Goal: Task Accomplishment & Management: Manage account settings

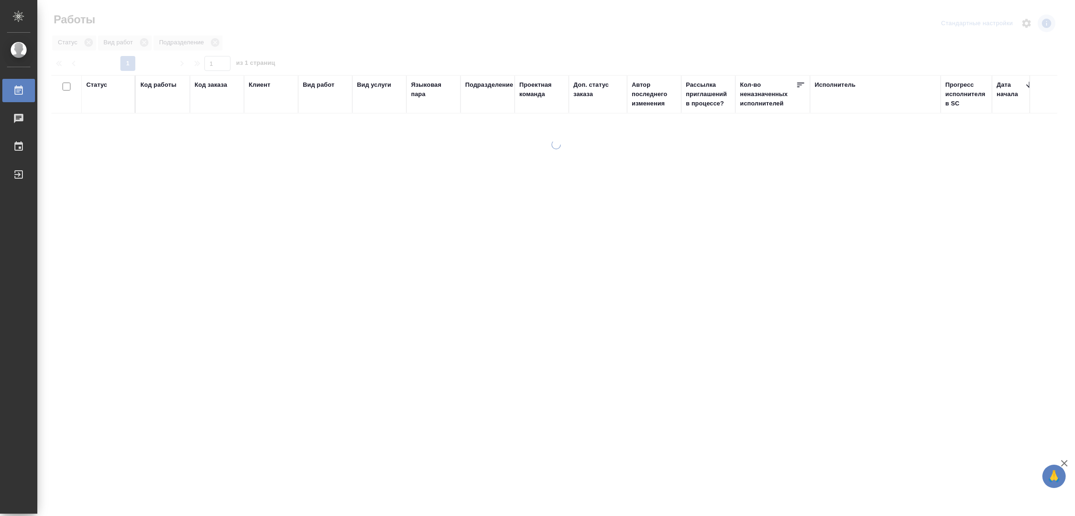
click at [326, 45] on div at bounding box center [556, 208] width 1038 height 416
click at [721, 317] on div "Статус Код работы Код заказа Клиент Вид работ Вид услуги Языковая пара Подразде…" at bounding box center [554, 243] width 1006 height 336
click at [295, 44] on div "Статус Вид работ Подразделение" at bounding box center [554, 43] width 1006 height 17
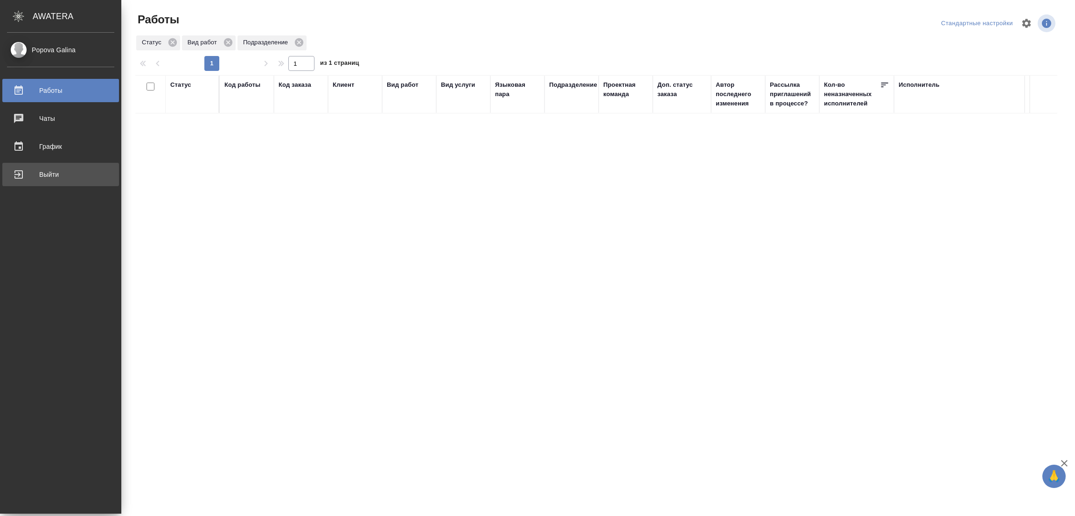
click at [18, 175] on div "Выйти" at bounding box center [60, 175] width 107 height 14
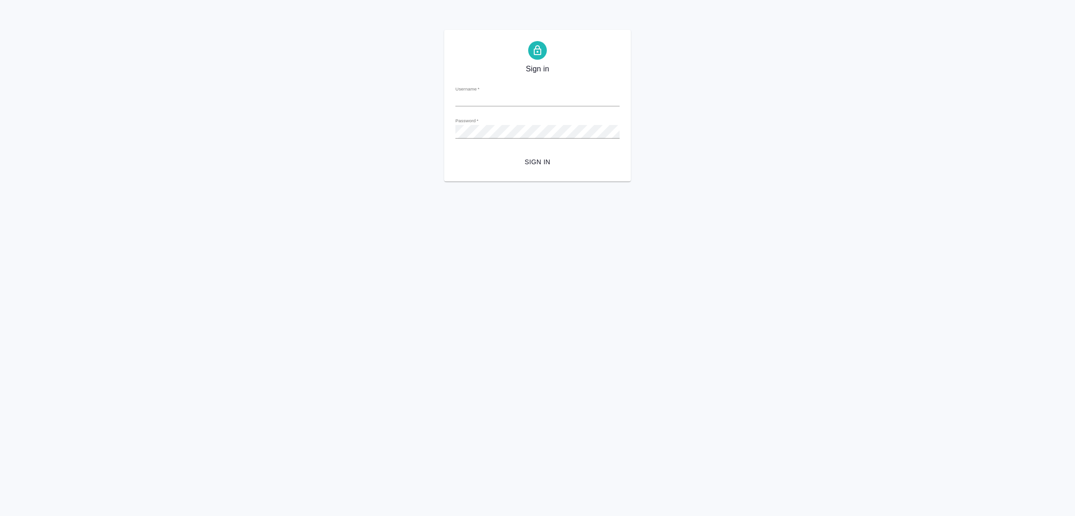
type input "galina.popova@awatera.com"
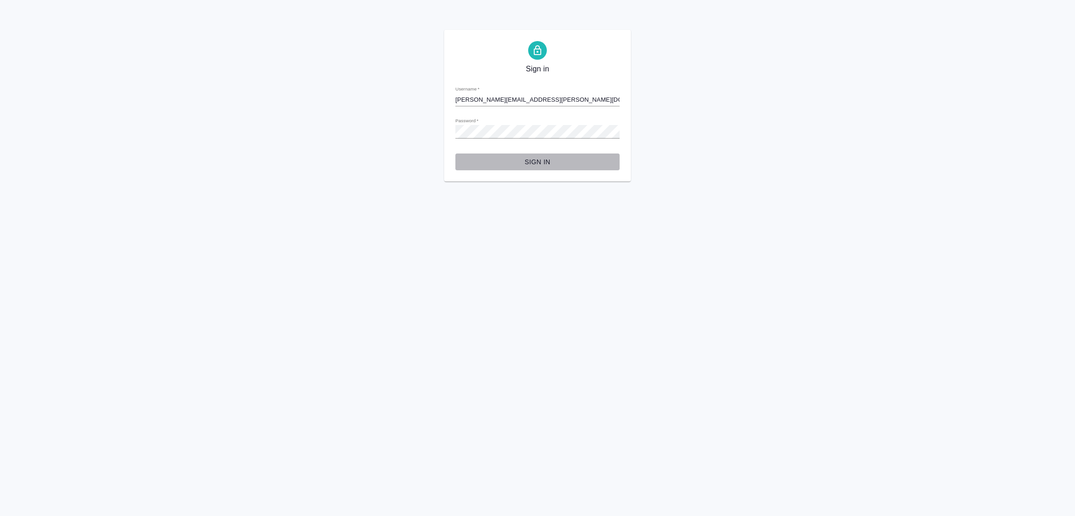
click at [536, 155] on button "Sign in" at bounding box center [537, 162] width 164 height 17
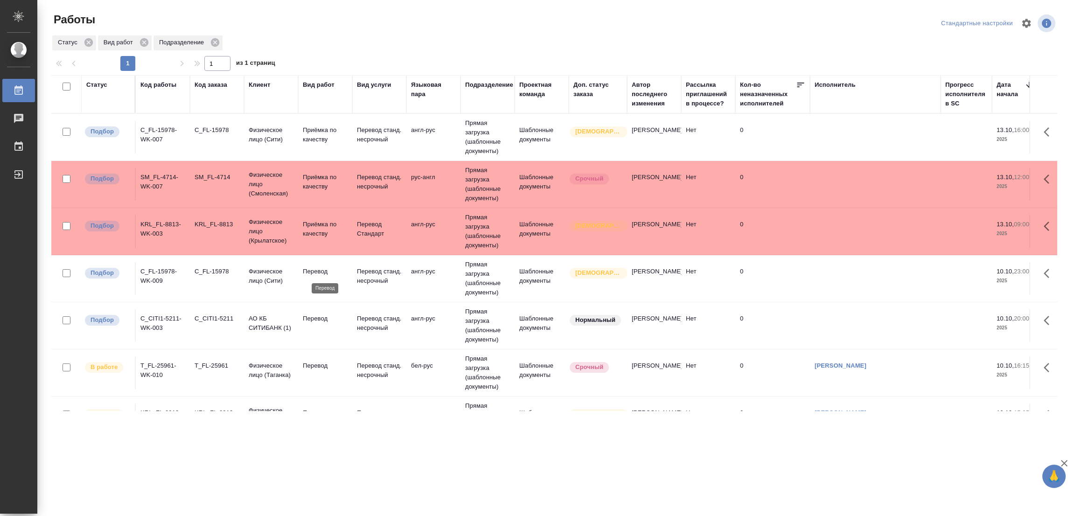
click at [315, 268] on p "Перевод" at bounding box center [325, 271] width 45 height 9
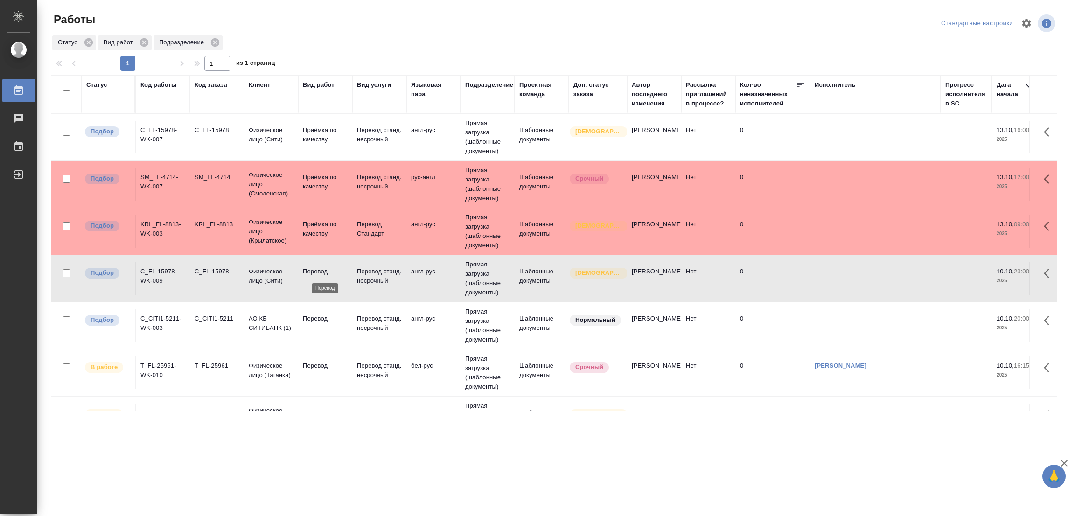
click at [312, 267] on p "Перевод" at bounding box center [325, 271] width 45 height 9
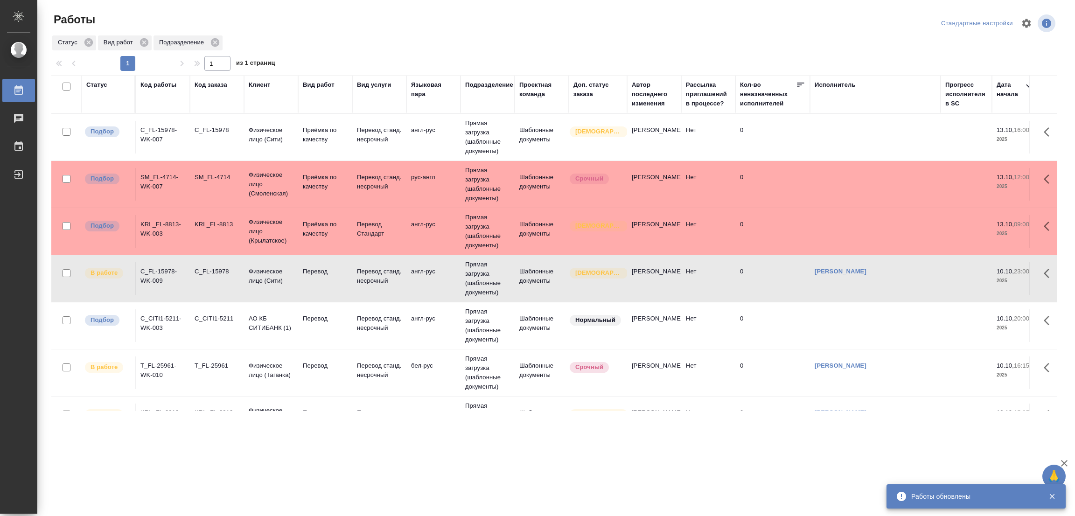
click at [314, 314] on td "Перевод" at bounding box center [325, 325] width 54 height 33
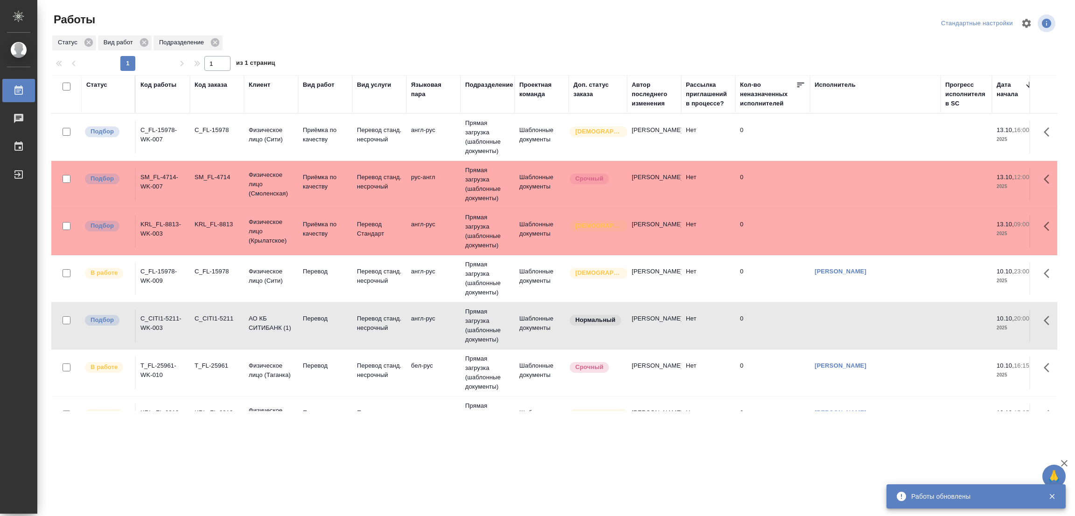
click at [314, 314] on td "Перевод" at bounding box center [325, 325] width 54 height 33
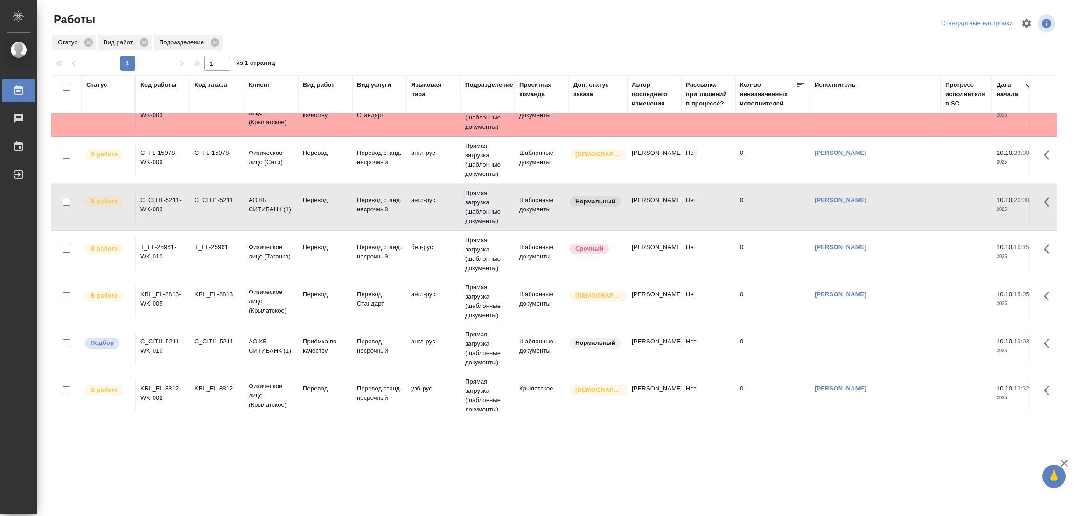
scroll to position [140, 0]
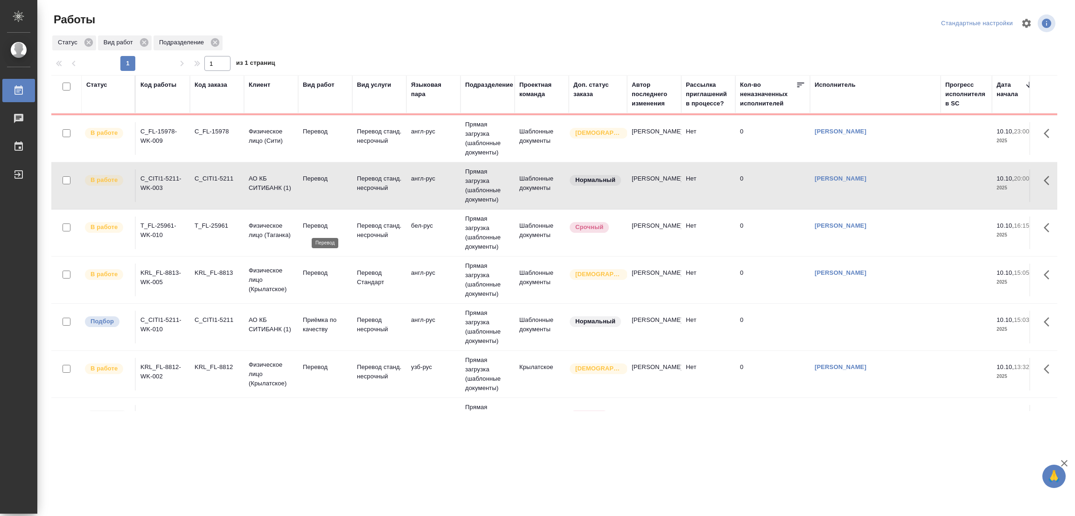
click at [320, 227] on p "Перевод" at bounding box center [325, 225] width 45 height 9
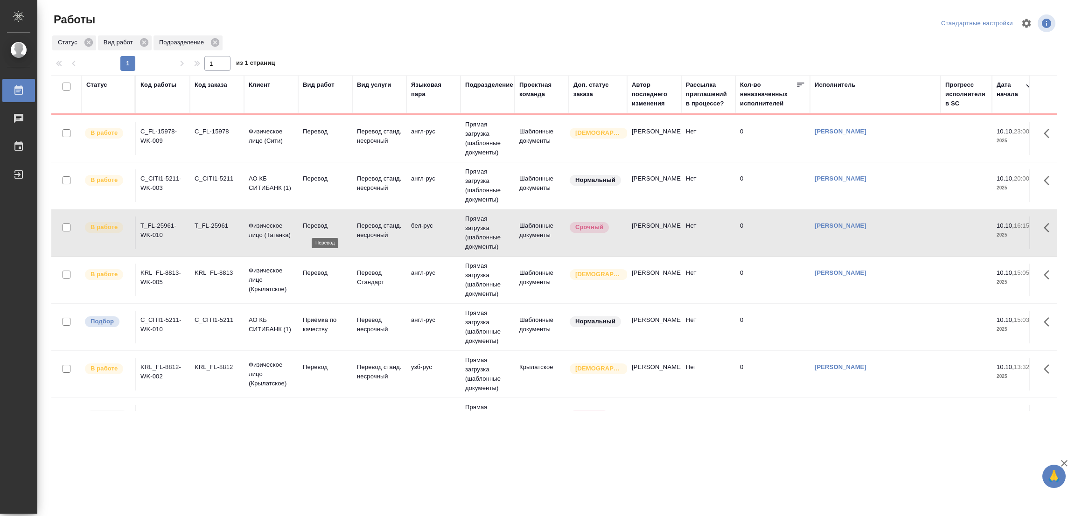
click at [320, 227] on p "Перевод" at bounding box center [325, 225] width 45 height 9
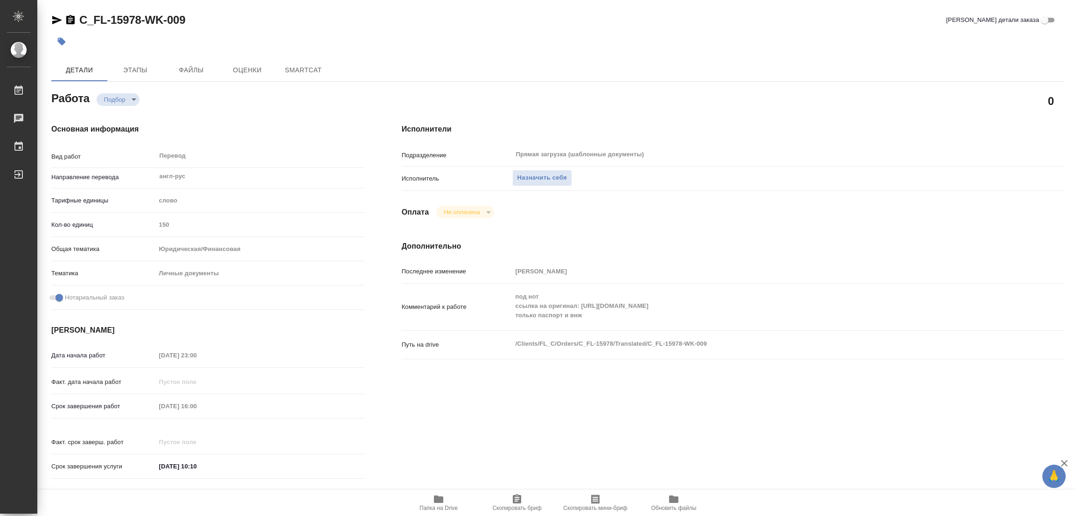
type textarea "x"
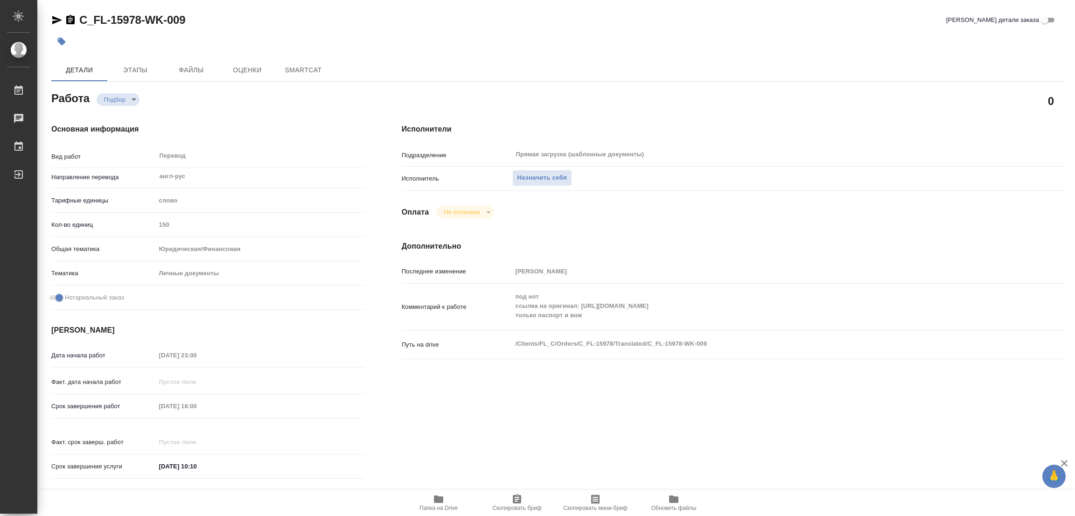
type textarea "x"
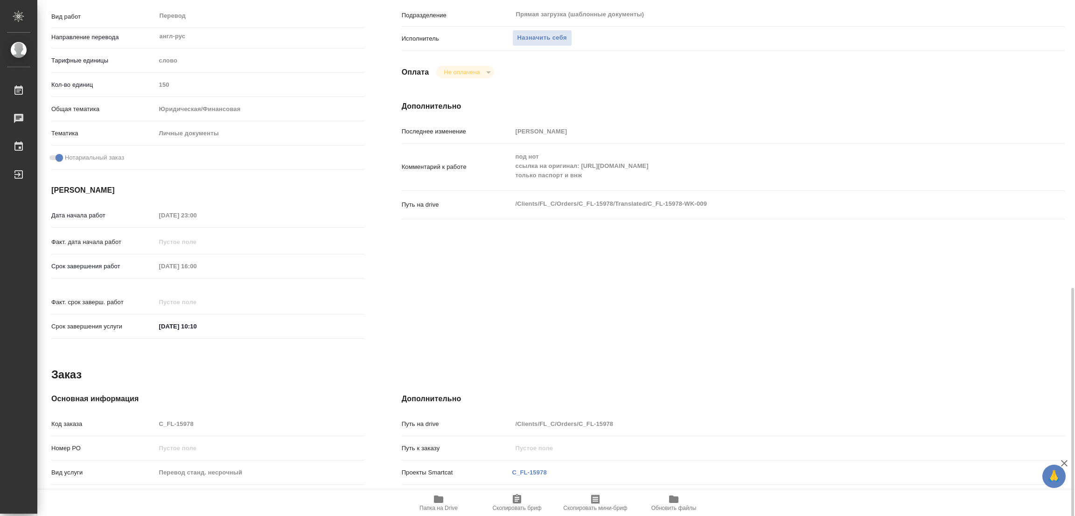
type textarea "x"
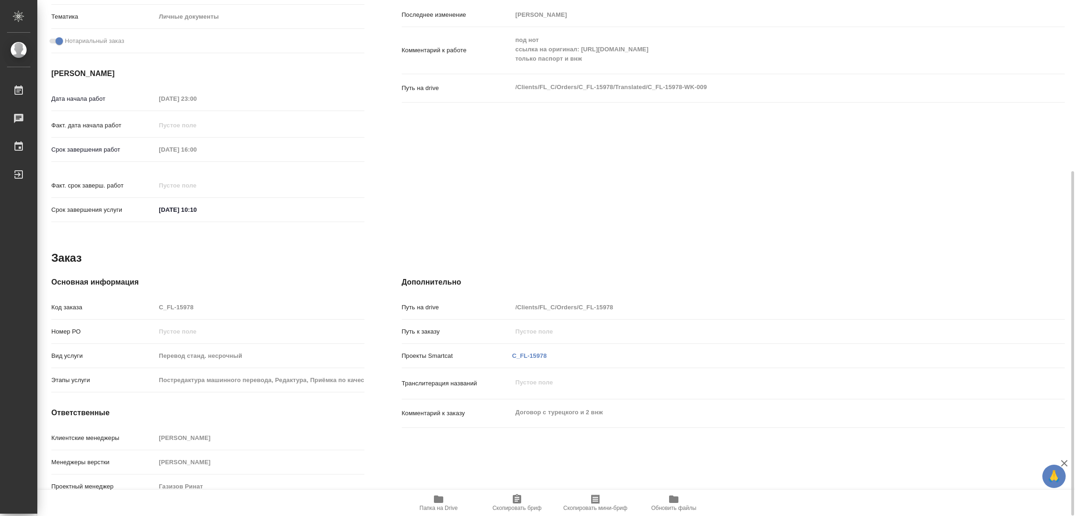
scroll to position [117, 0]
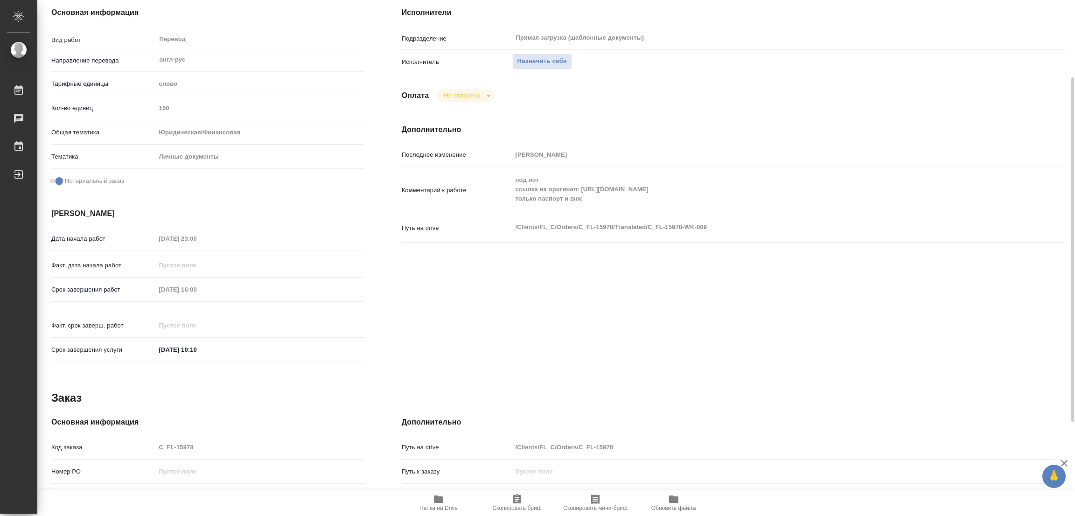
type textarea "x"
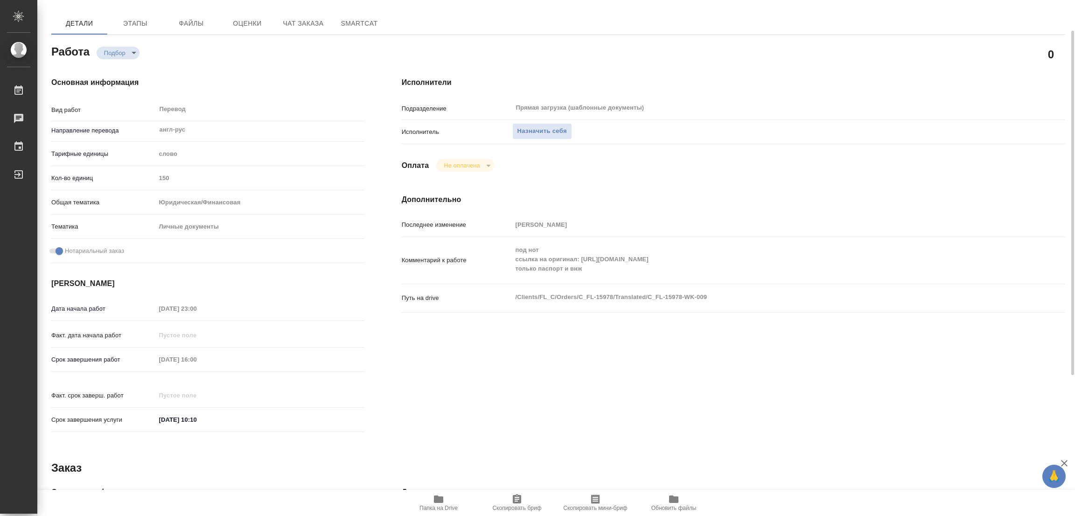
scroll to position [0, 0]
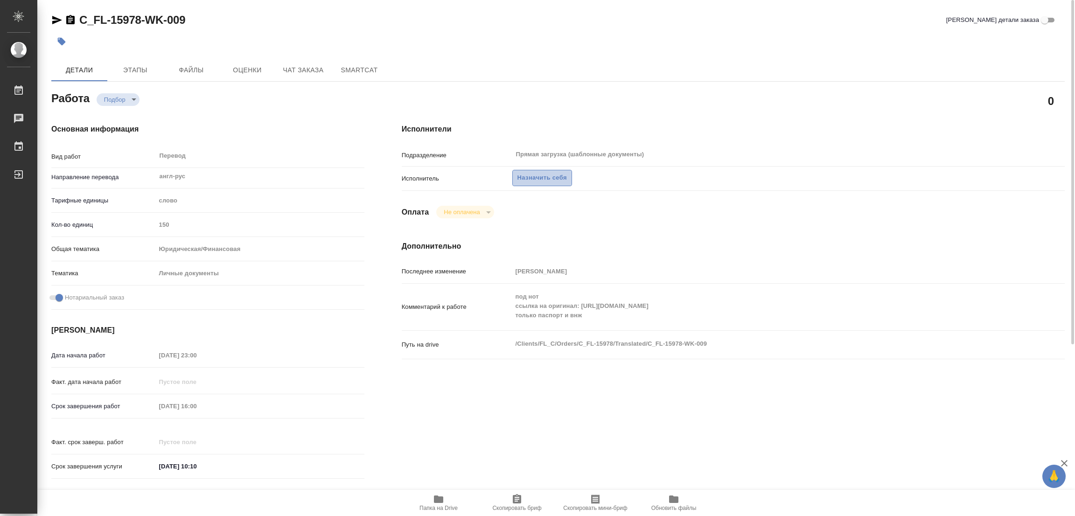
click at [537, 175] on span "Назначить себя" at bounding box center [541, 178] width 49 height 11
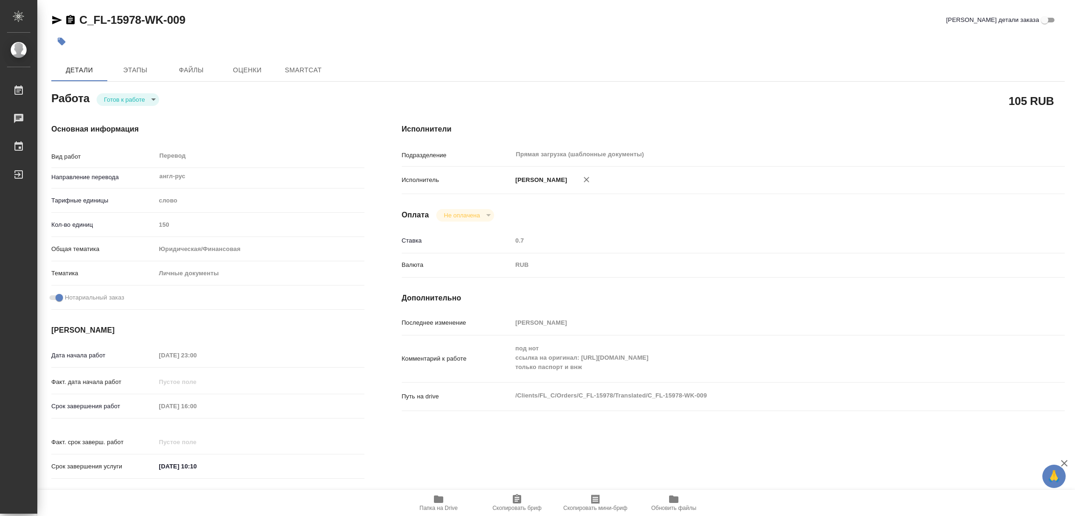
type textarea "x"
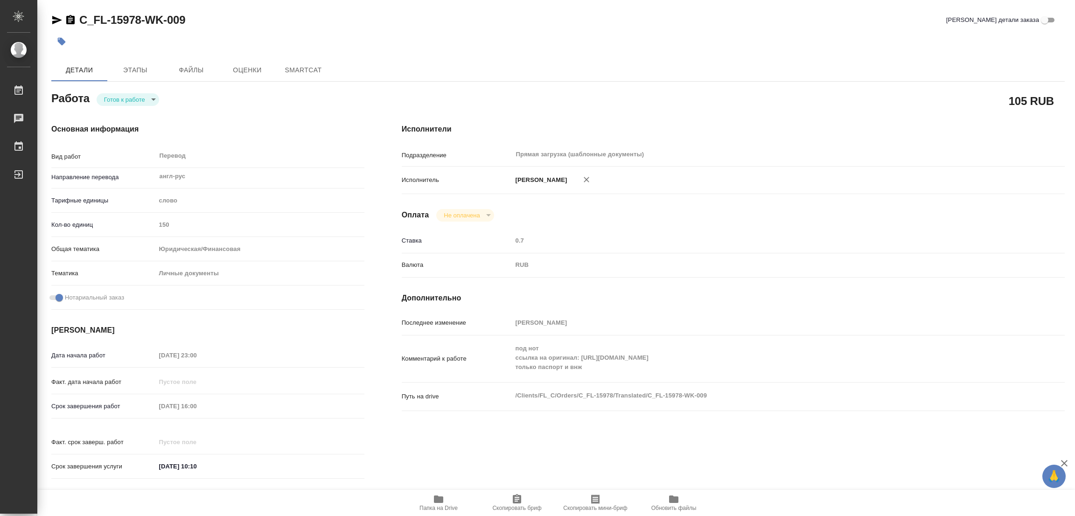
type textarea "x"
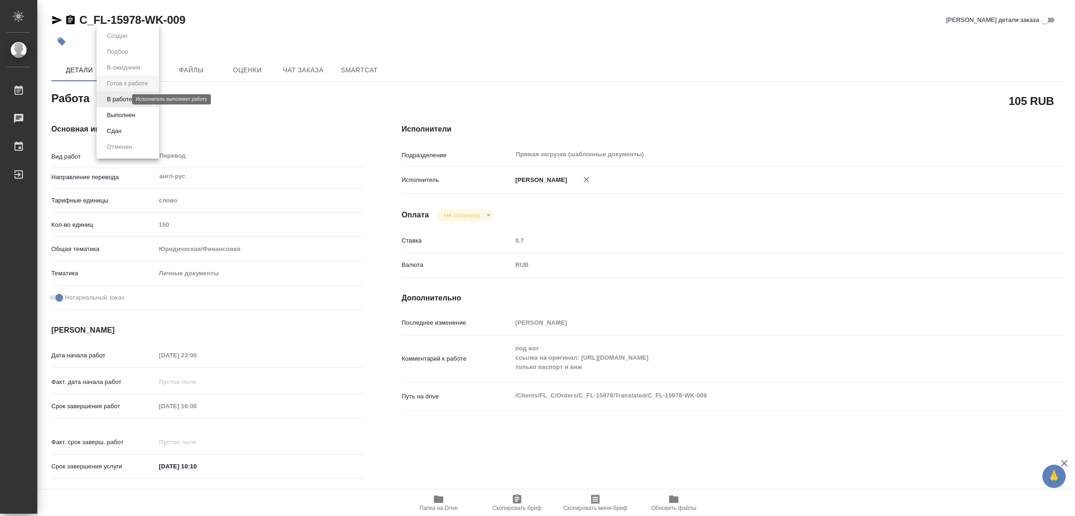
click at [119, 96] on body "🙏 .cls-1 fill:#fff; AWATERA Popova Galina Работы Чаты График Выйти C_FL-15978-W…" at bounding box center [537, 258] width 1075 height 516
click at [119, 96] on button "В работе" at bounding box center [119, 99] width 31 height 10
type textarea "x"
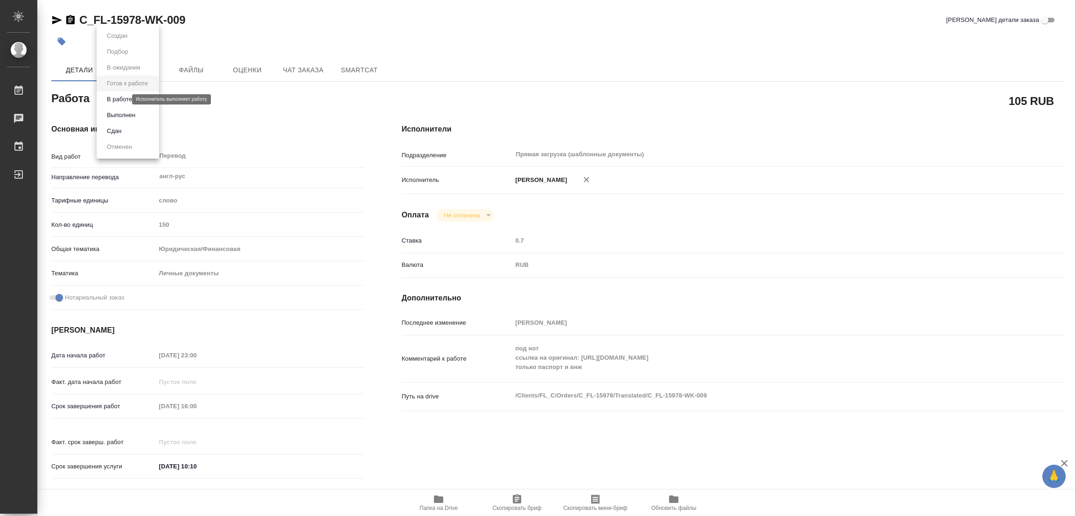
type textarea "x"
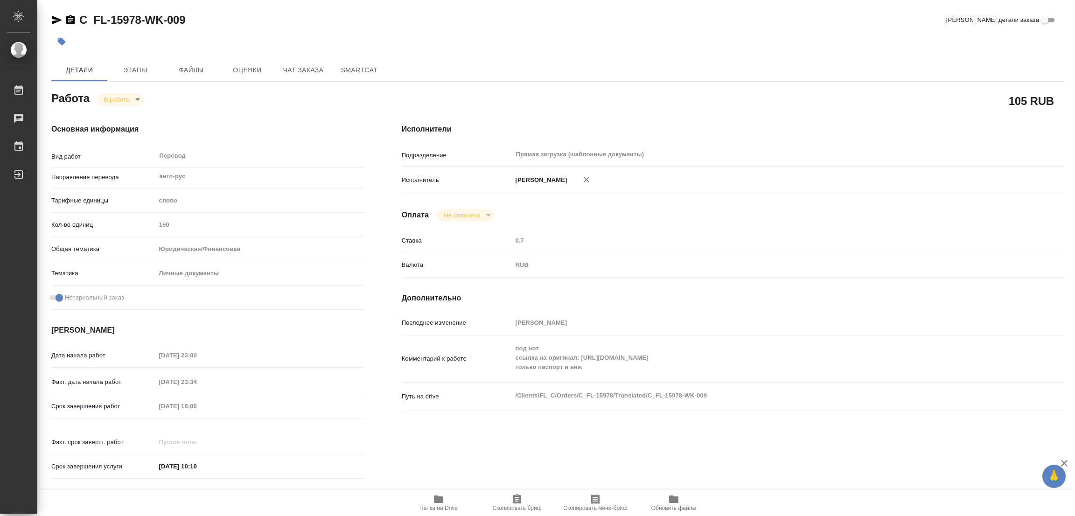
type textarea "x"
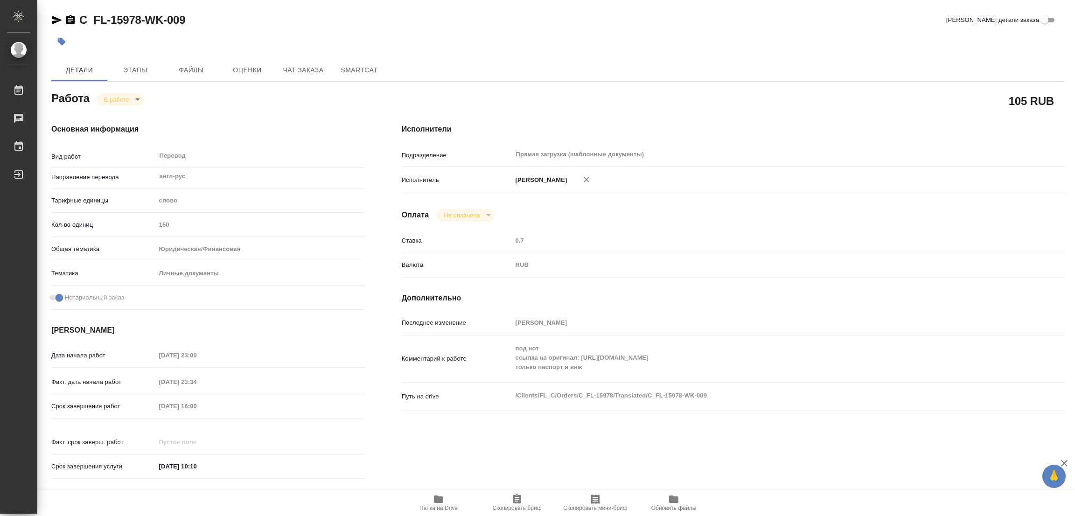
type textarea "x"
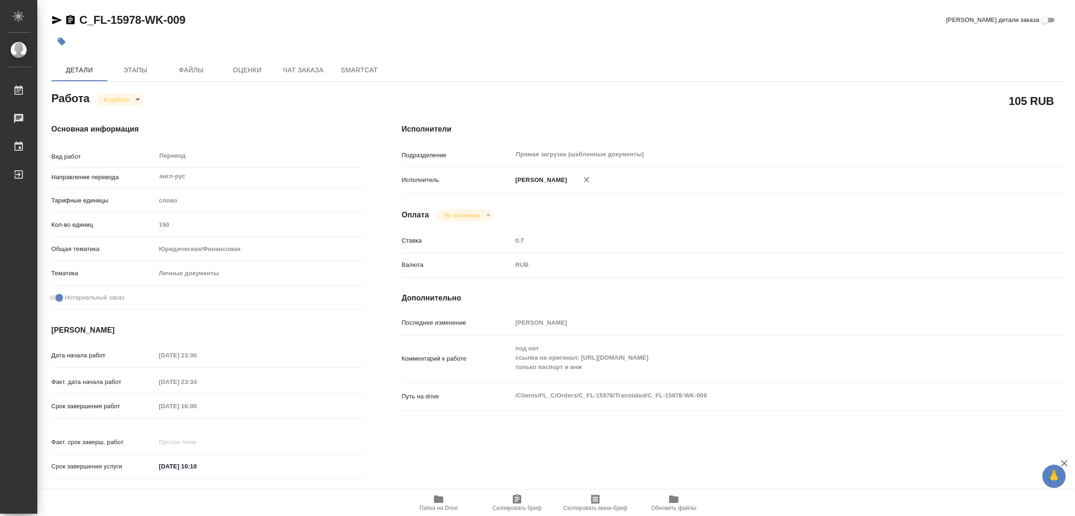
type textarea "x"
click at [438, 497] on icon "button" at bounding box center [438, 499] width 9 height 7
drag, startPoint x: 80, startPoint y: 9, endPoint x: 139, endPoint y: 21, distance: 60.3
click at [139, 21] on div "C_FL-15978-WK-009 Кратко детали заказа Детали Этапы Файлы Оценки Чат заказа Sma…" at bounding box center [558, 391] width 1024 height 783
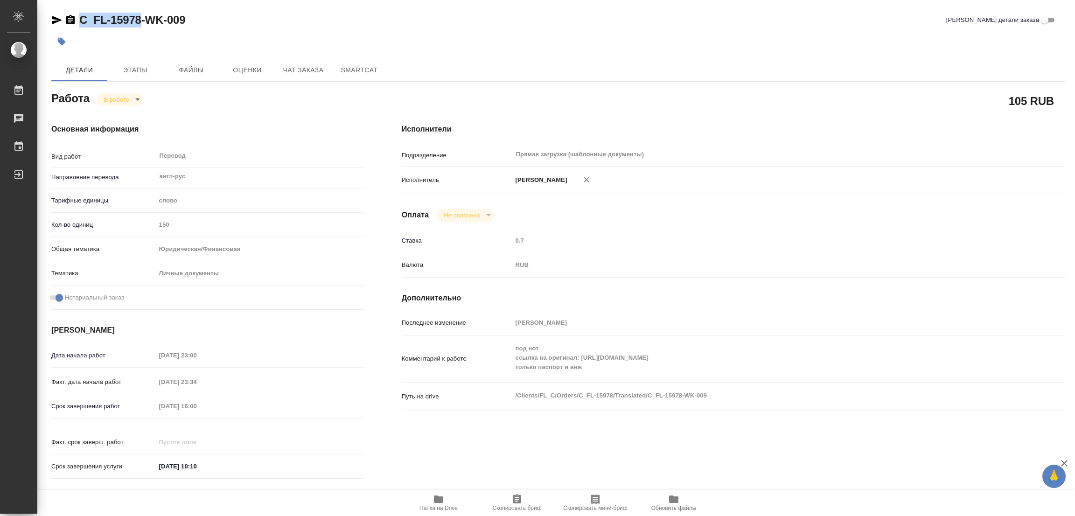
copy link "C_FL-15978"
click at [516, 504] on icon "button" at bounding box center [516, 499] width 11 height 11
copy link "C_FL-15978"
click at [121, 412] on div "Срок завершения работ 13.10.2025 16:00" at bounding box center [207, 406] width 313 height 16
drag, startPoint x: 193, startPoint y: 113, endPoint x: 198, endPoint y: 111, distance: 6.1
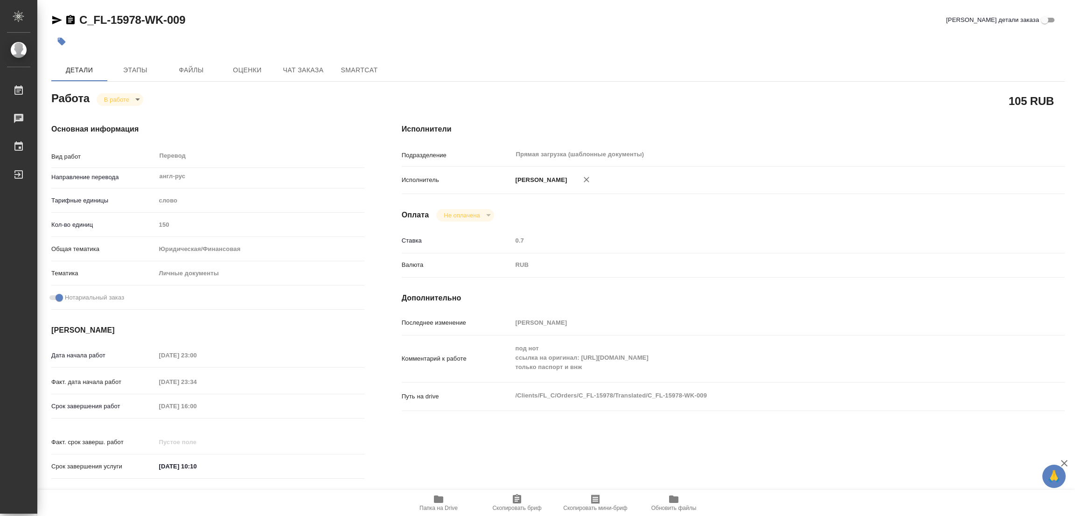
click at [193, 113] on div "Основная информация Вид работ Перевод x ​ Направление перевода англ-рус ​ Тариф…" at bounding box center [208, 304] width 350 height 398
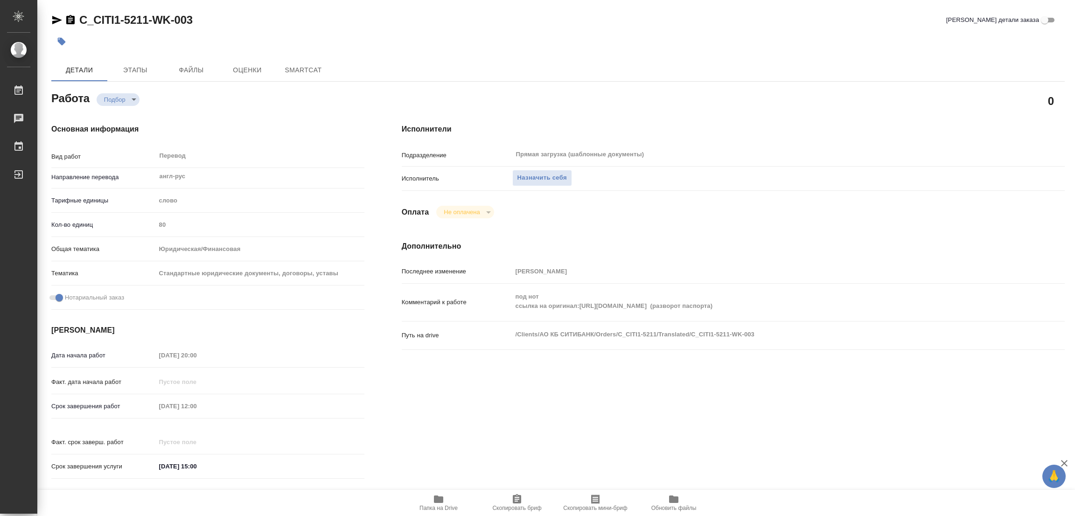
type textarea "x"
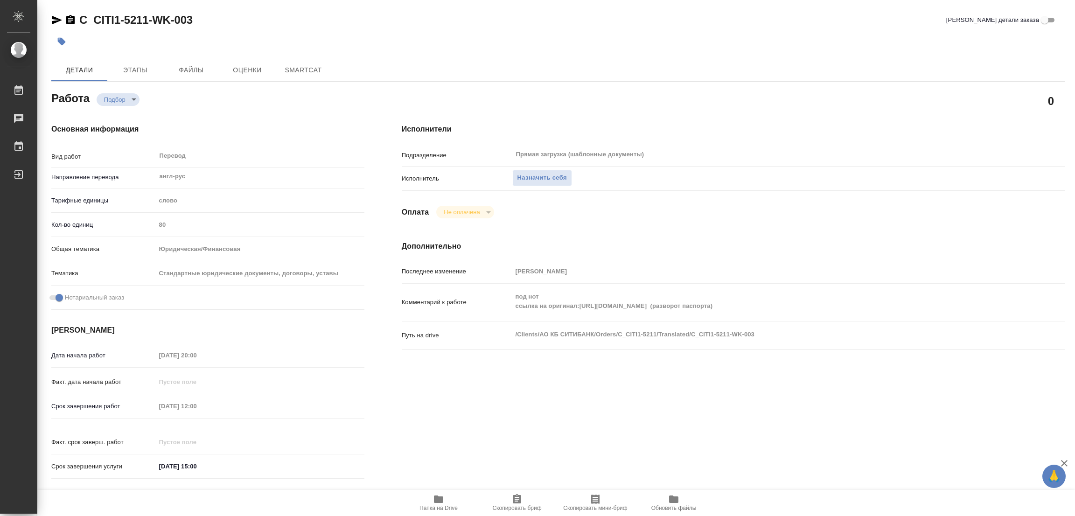
type textarea "x"
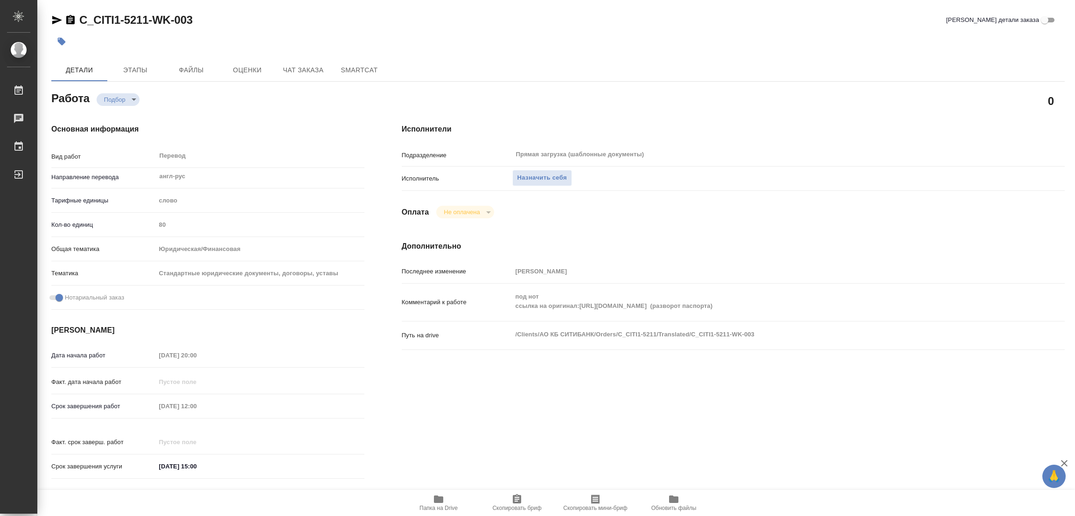
type textarea "x"
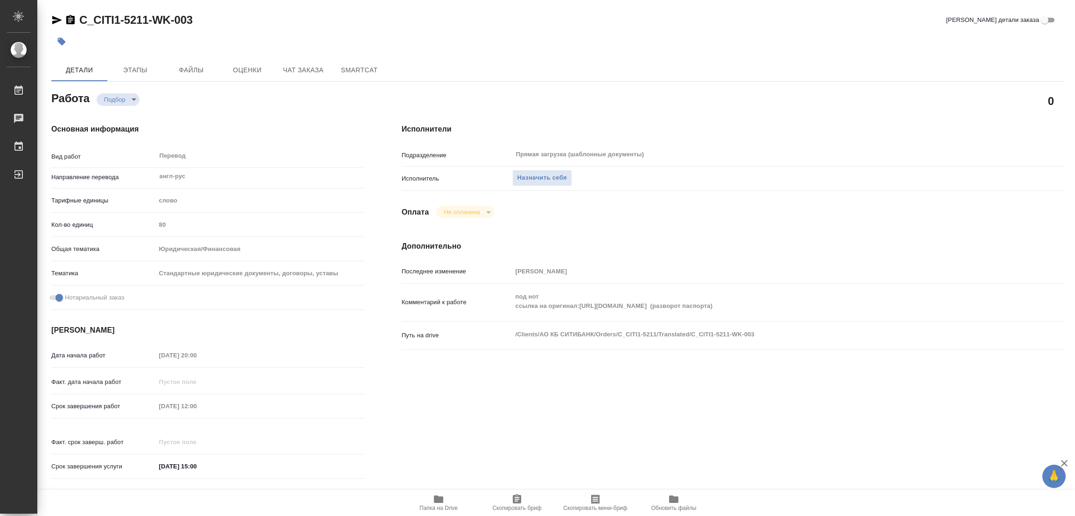
type textarea "x"
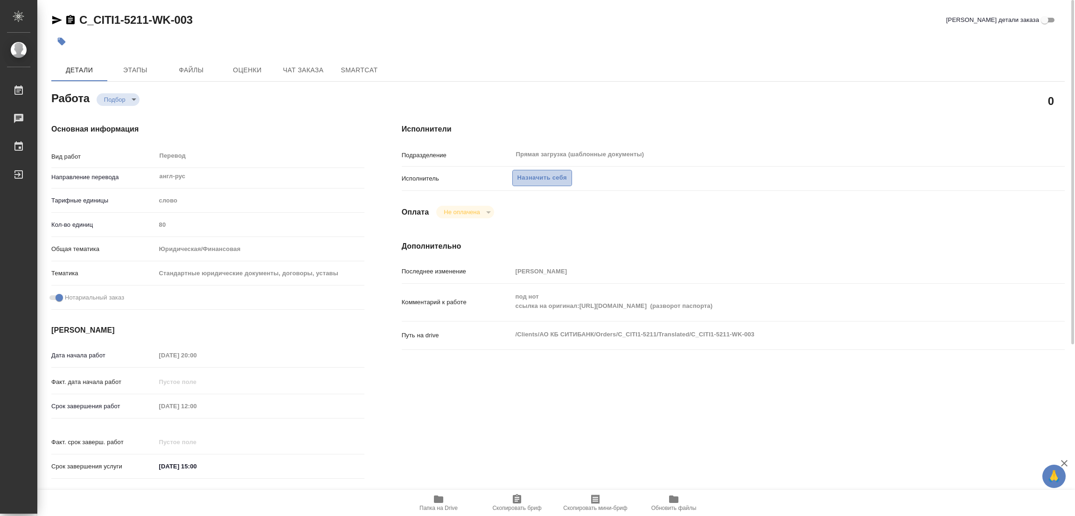
click at [534, 175] on span "Назначить себя" at bounding box center [541, 178] width 49 height 11
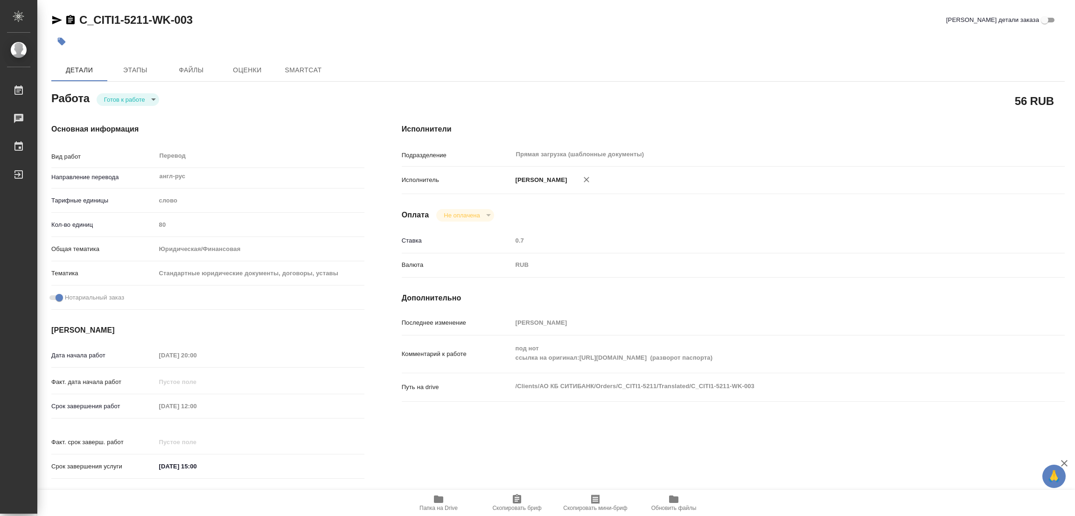
type textarea "x"
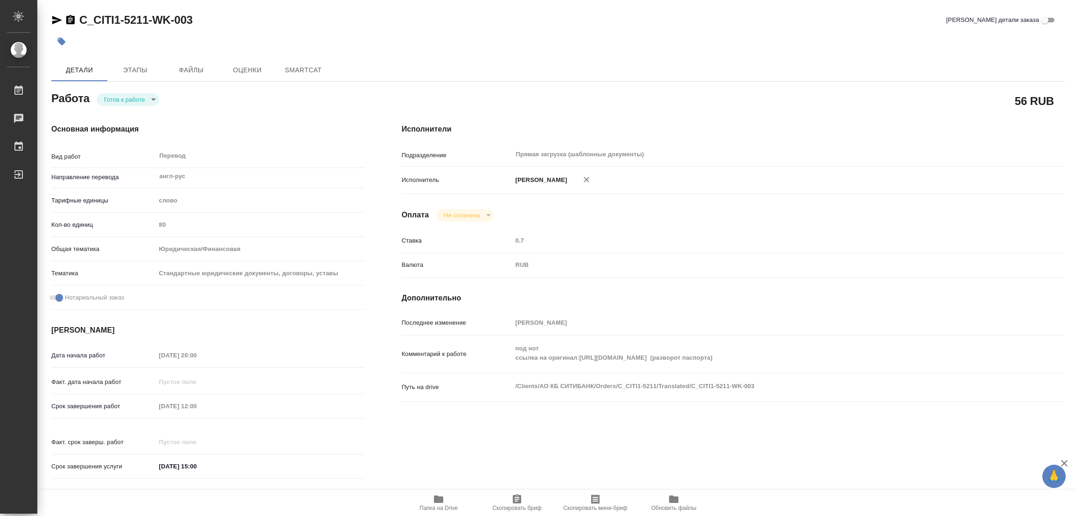
type textarea "x"
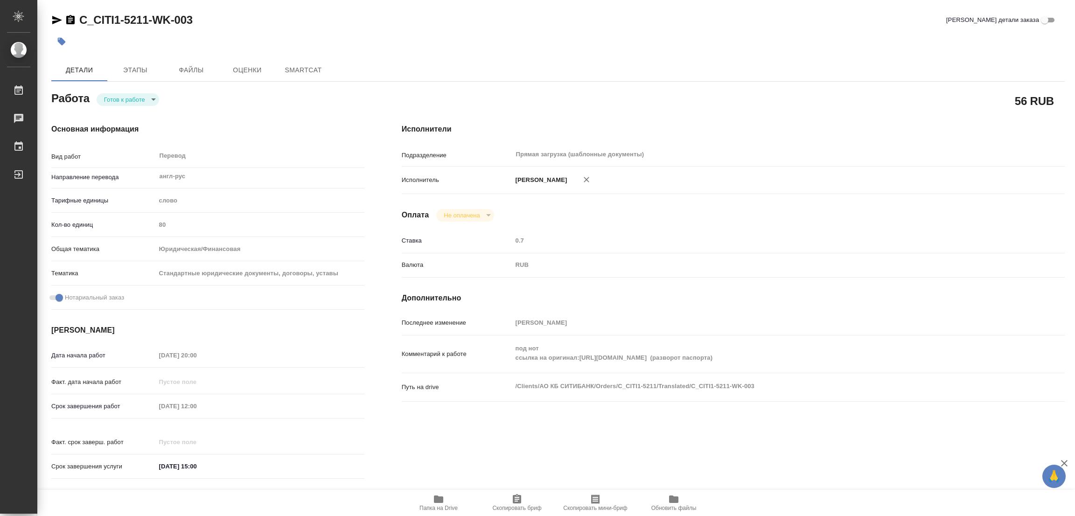
type textarea "x"
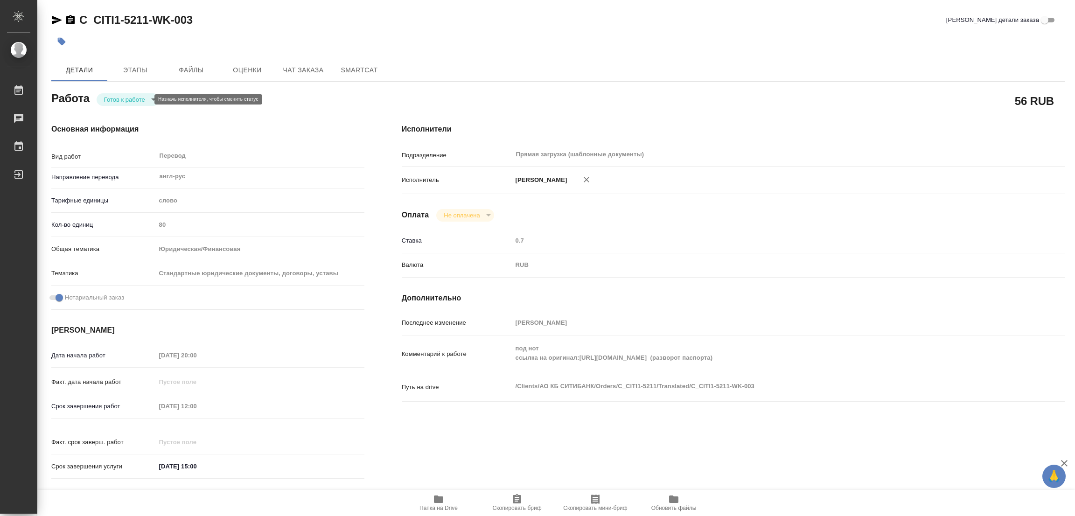
click at [116, 96] on body "🙏 .cls-1 fill:#fff; AWATERA [PERSON_NAME] Работы Чаты График Выйти C_CITI1-5211…" at bounding box center [537, 258] width 1075 height 516
type textarea "x"
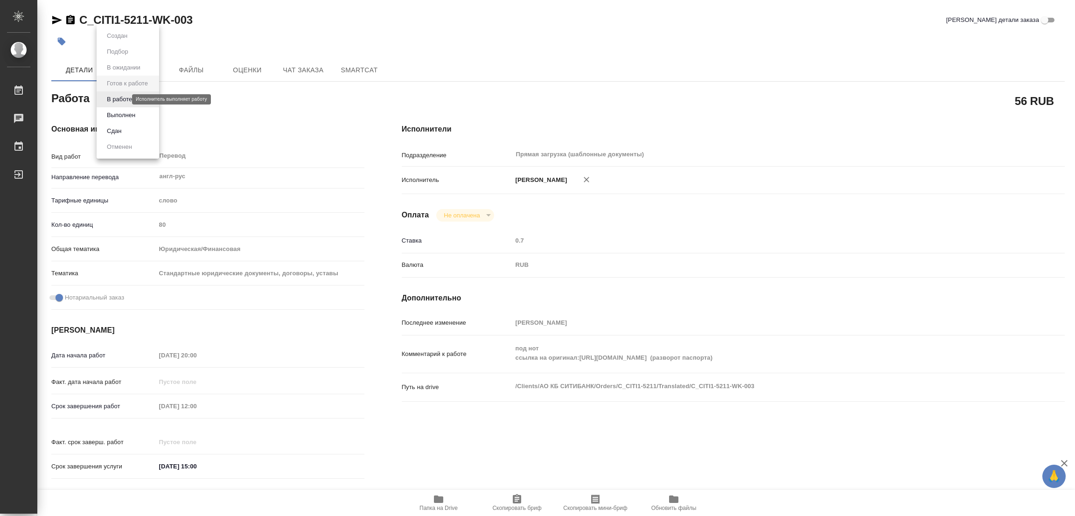
type textarea "x"
click at [116, 96] on button "В работе" at bounding box center [119, 99] width 31 height 10
type textarea "x"
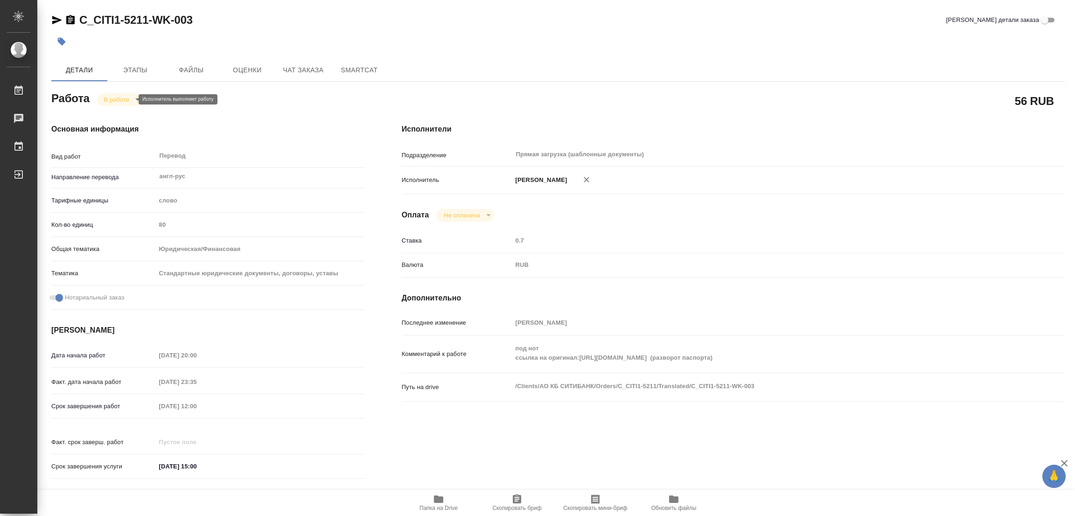
type textarea "x"
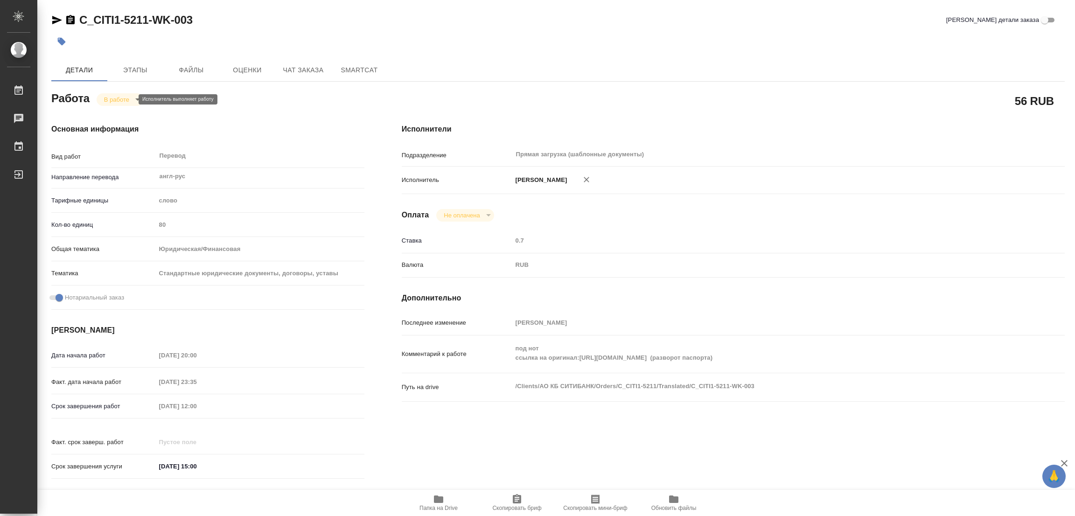
type textarea "x"
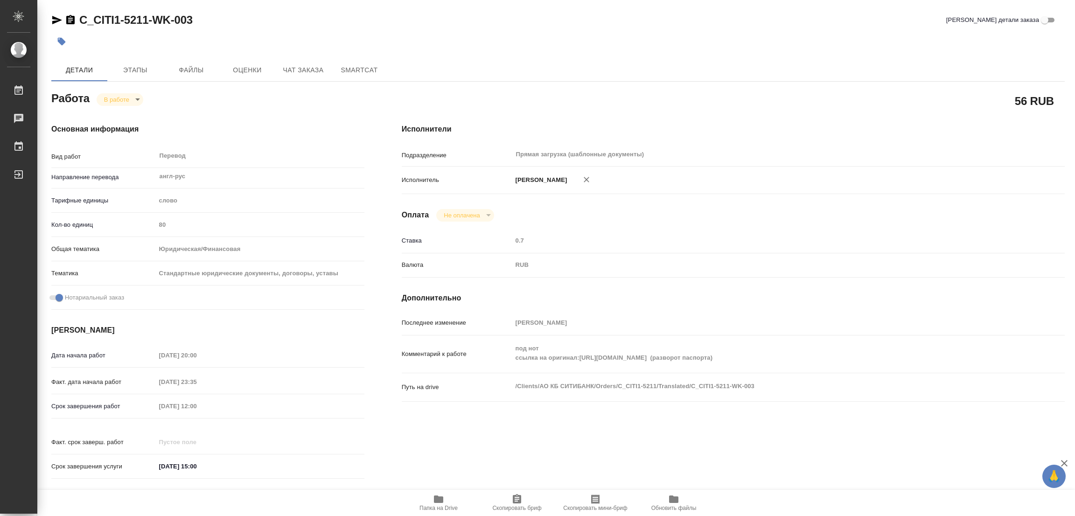
type textarea "x"
click at [580, 36] on div at bounding box center [389, 41] width 676 height 21
click at [458, 12] on div "C_CITI1-5211-WK-003 Кратко детали заказа Детали Этапы Файлы Оценки Чат заказа S…" at bounding box center [558, 391] width 1024 height 783
click at [624, 45] on div at bounding box center [389, 41] width 676 height 21
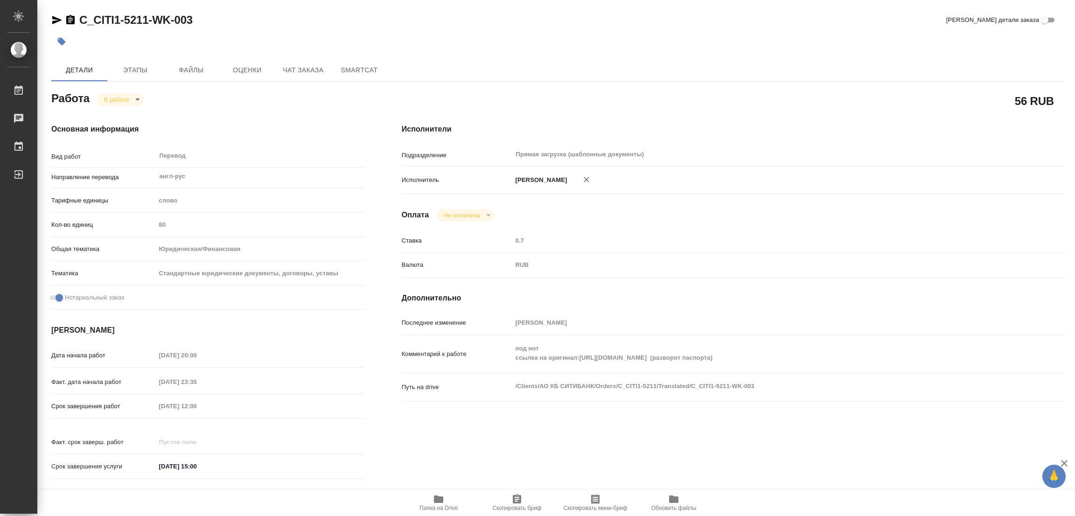
click at [734, 230] on div "Исполнители Подразделение Прямая загрузка (шаблонные документы) ​ Исполнитель […" at bounding box center [733, 304] width 700 height 398
click at [438, 496] on icon "button" at bounding box center [438, 499] width 9 height 7
drag, startPoint x: 79, startPoint y: 11, endPoint x: 146, endPoint y: 26, distance: 68.5
click at [146, 26] on div "C_CITI1-5211-WK-003 Кратко детали заказа Детали Этапы Файлы Оценки Чат заказа S…" at bounding box center [558, 391] width 1024 height 783
copy link "C_CITI1-5211"
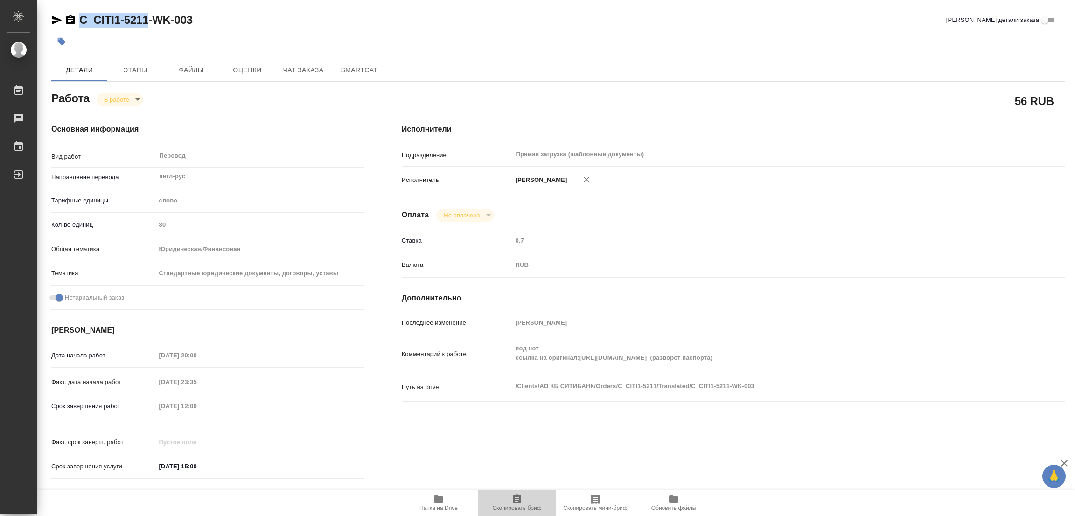
click at [513, 500] on icon "button" at bounding box center [517, 498] width 8 height 9
copy link "C_CITI1-5211"
click at [700, 121] on div "Исполнители Подразделение Прямая загрузка (шаблонные документы) ​ Исполнитель […" at bounding box center [733, 304] width 700 height 398
drag, startPoint x: 225, startPoint y: 414, endPoint x: 99, endPoint y: 400, distance: 126.8
click at [99, 400] on div "Срок завершения работ [DATE] 12:00" at bounding box center [207, 406] width 313 height 16
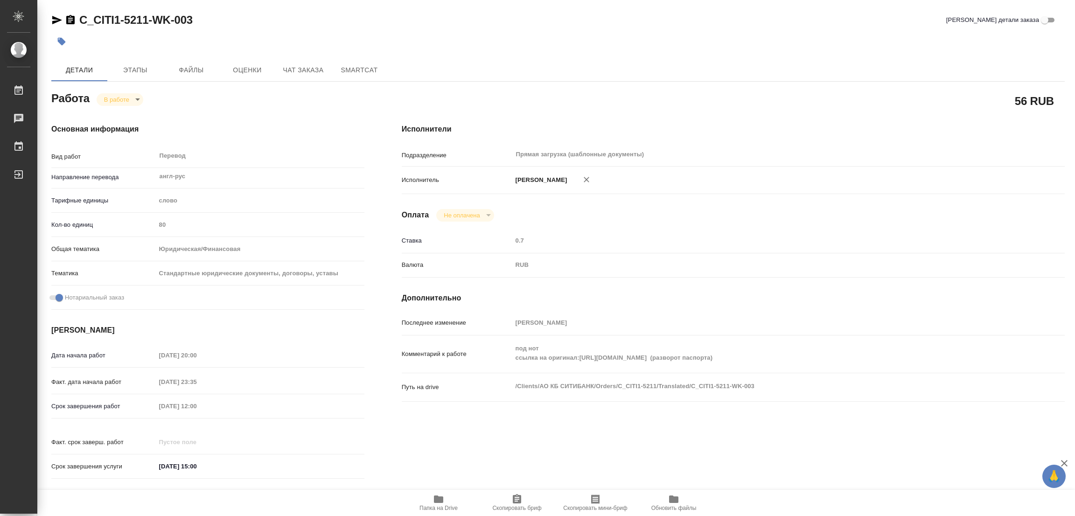
type textarea "x"
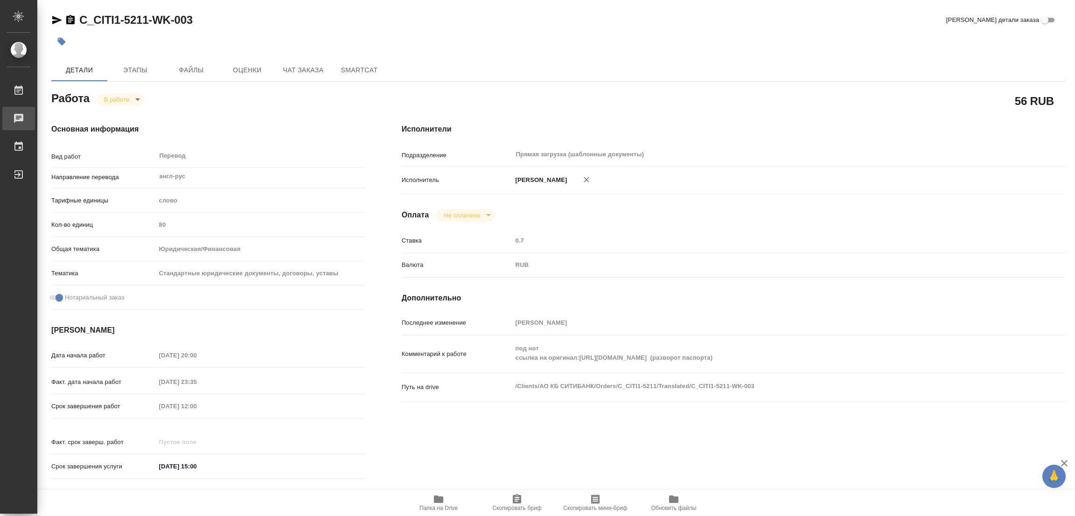
type textarea "x"
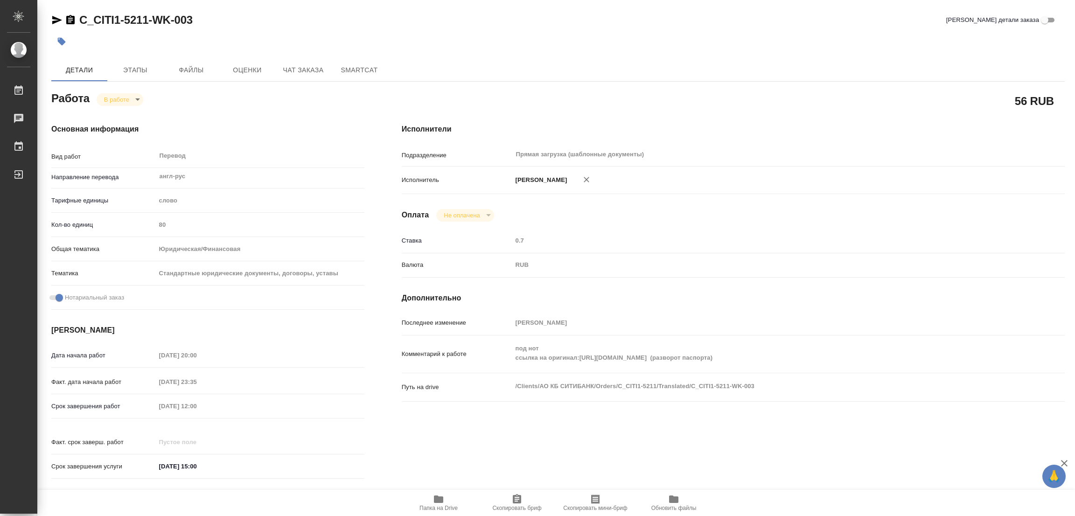
type textarea "x"
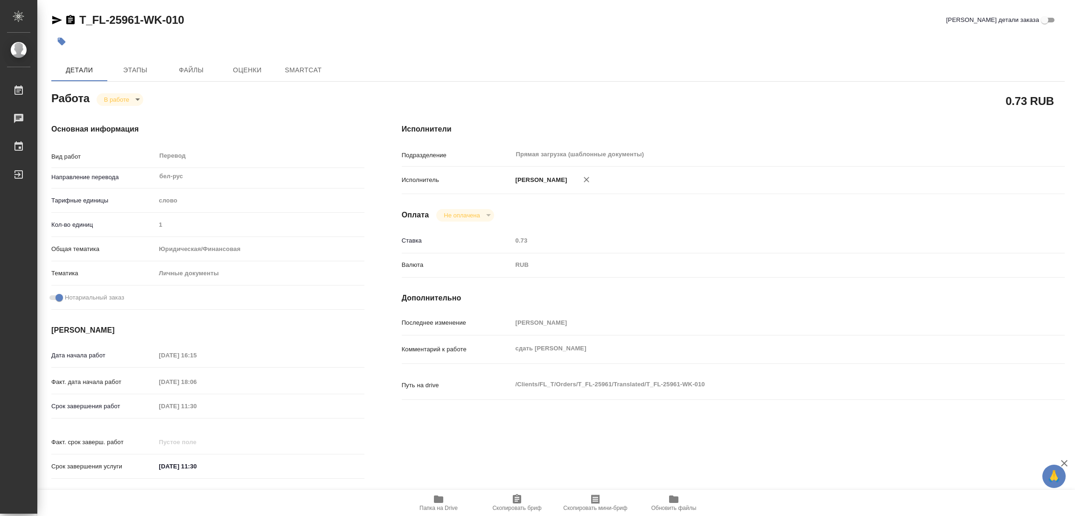
type textarea "x"
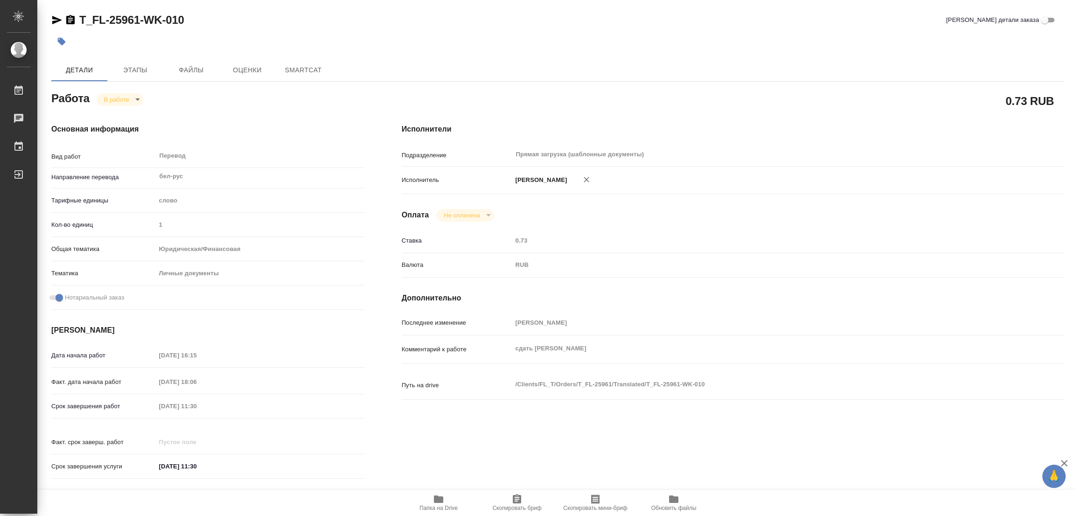
type textarea "x"
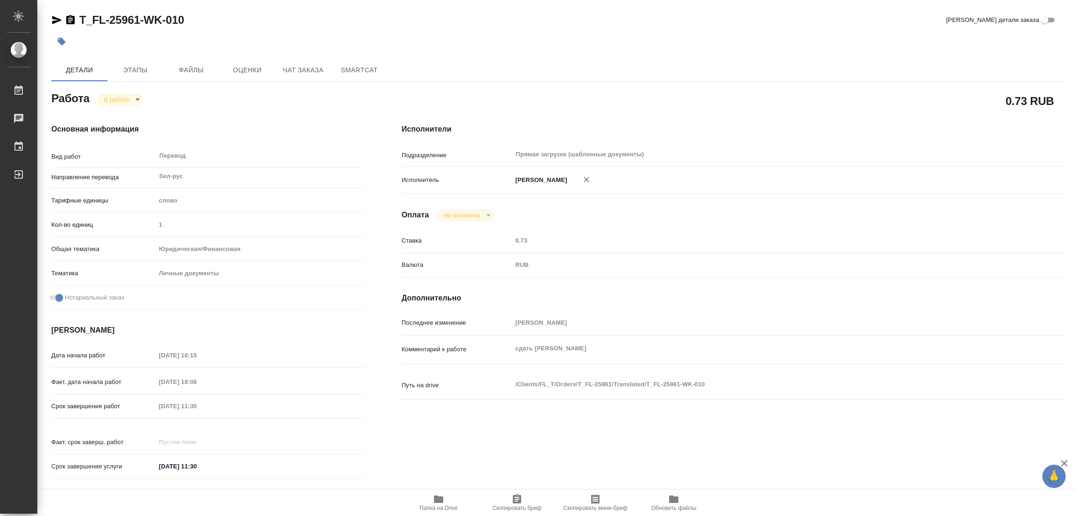
type textarea "x"
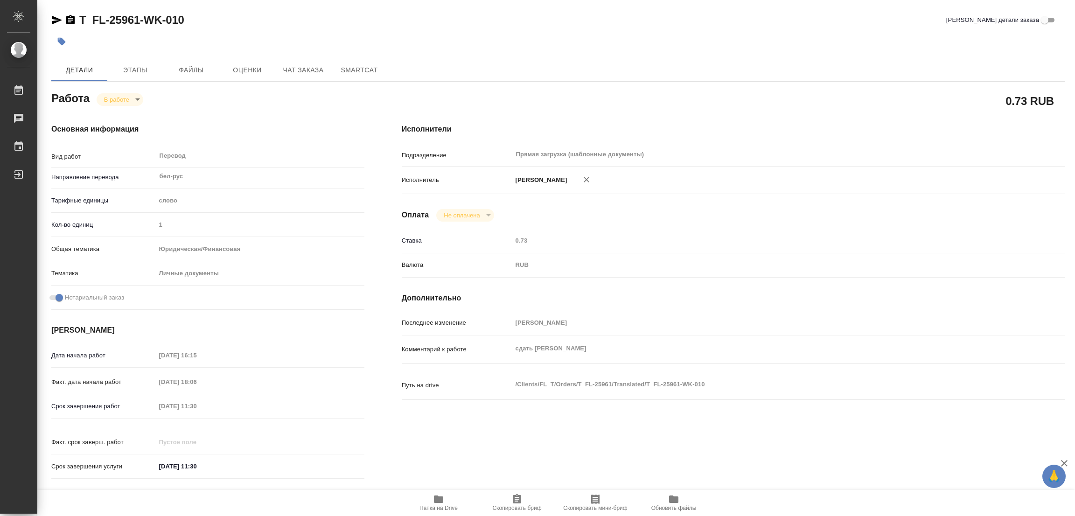
type textarea "x"
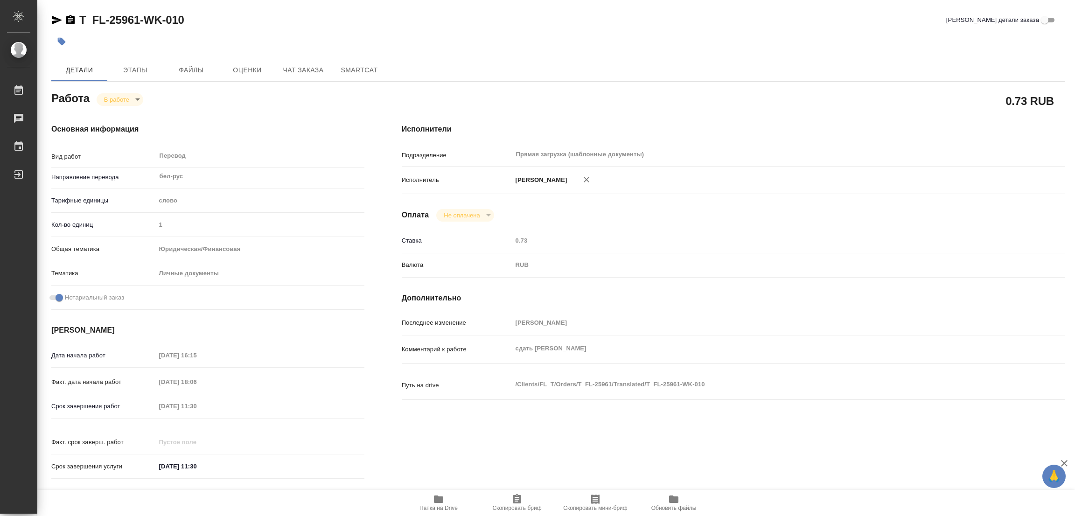
click at [443, 502] on icon "button" at bounding box center [438, 499] width 9 height 7
type textarea "x"
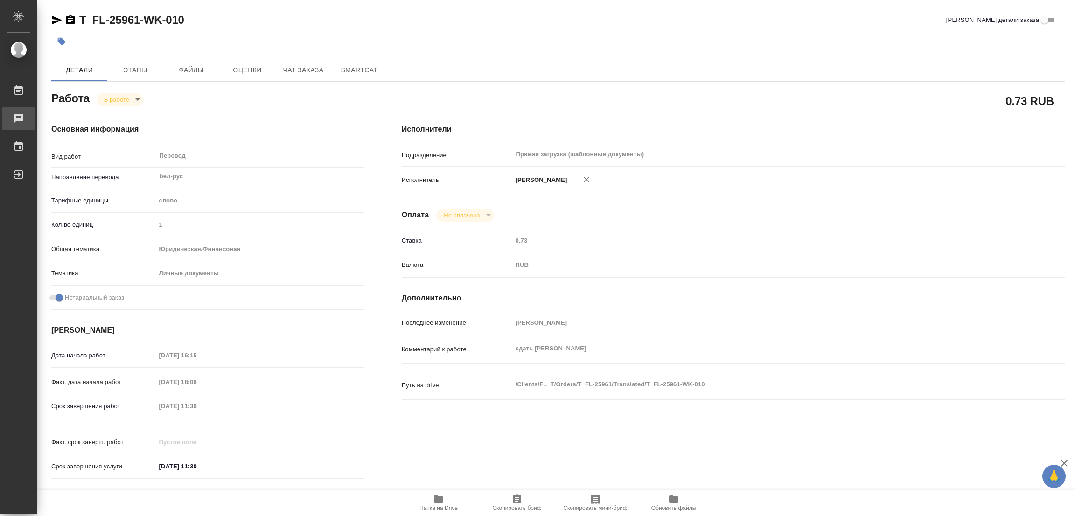
type textarea "x"
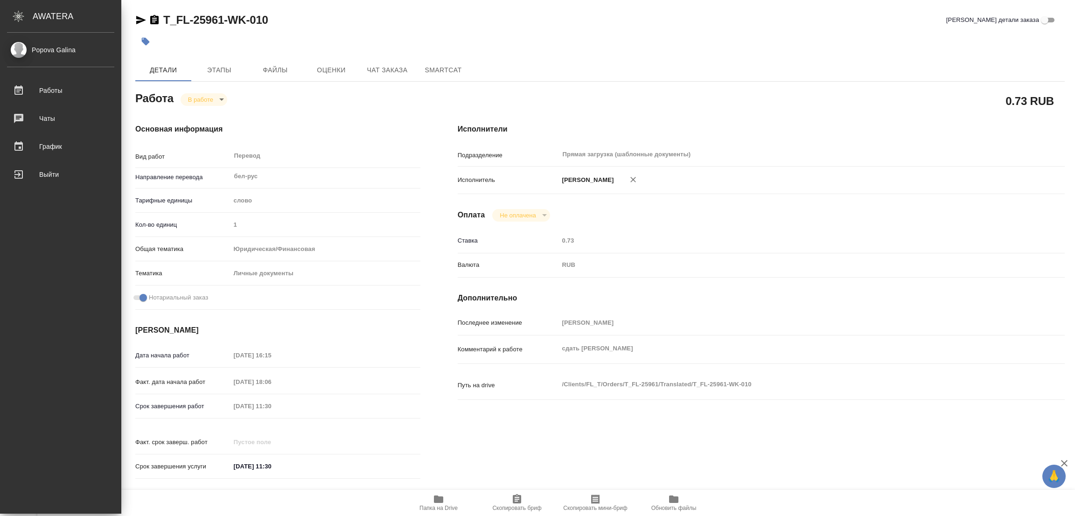
type textarea "x"
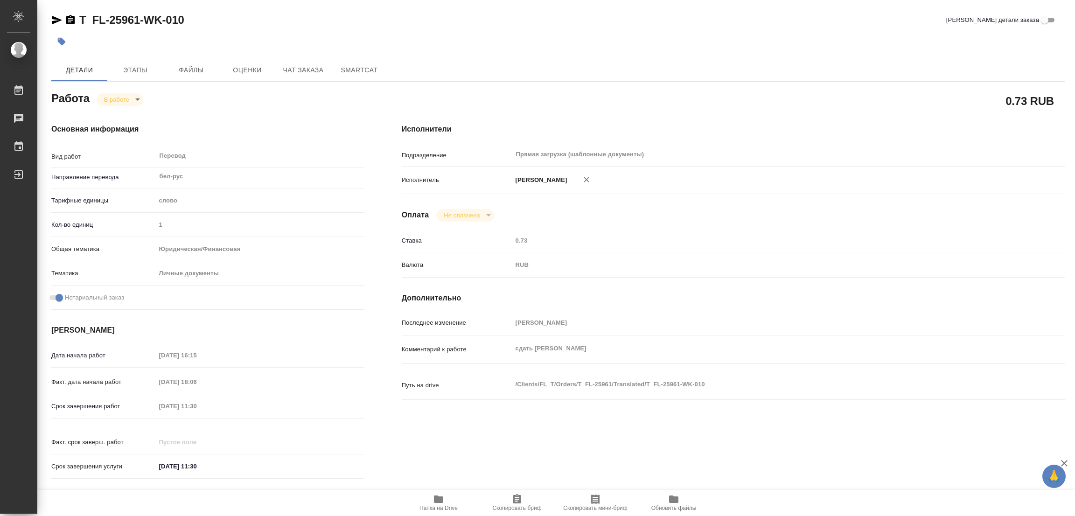
type textarea "x"
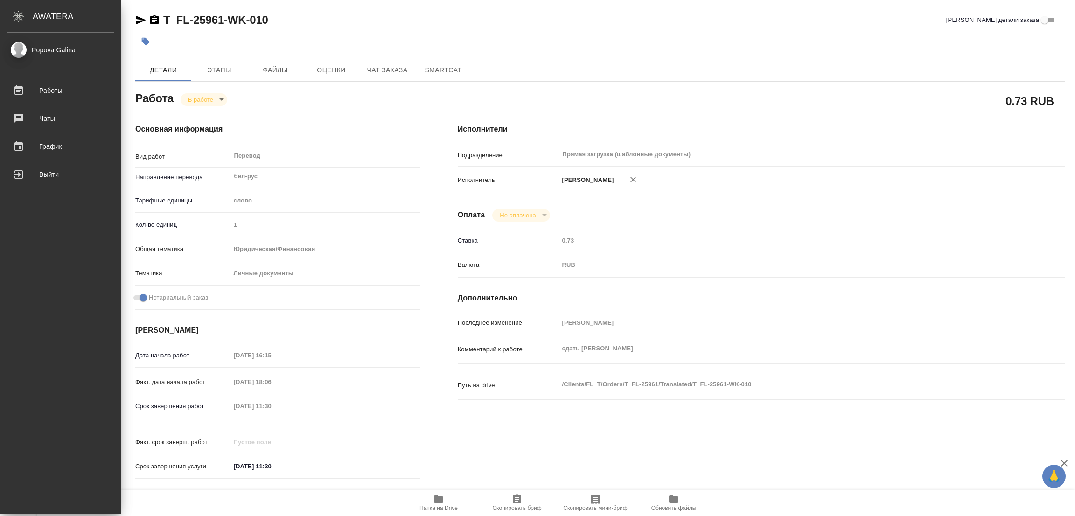
type textarea "x"
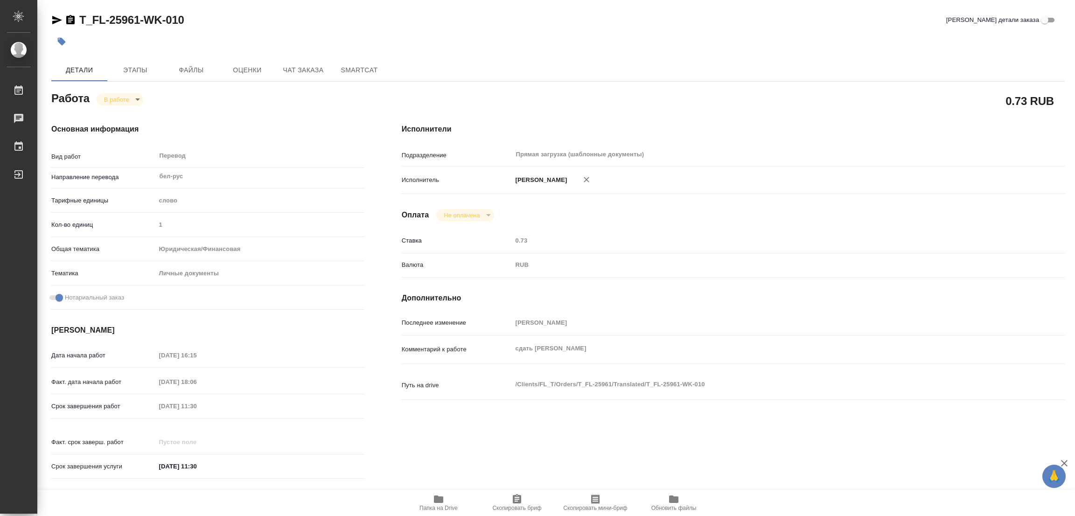
type textarea "x"
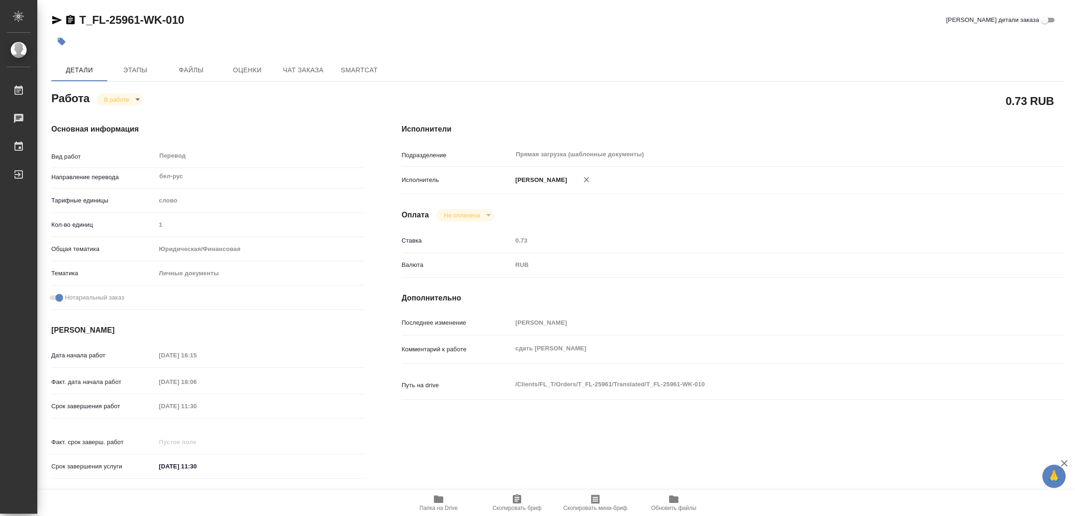
type textarea "x"
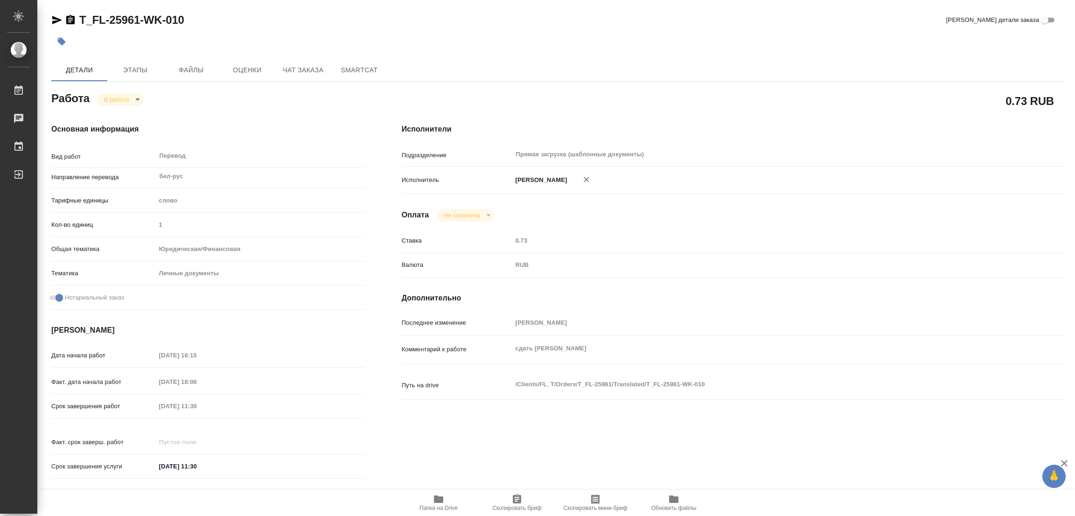
type textarea "x"
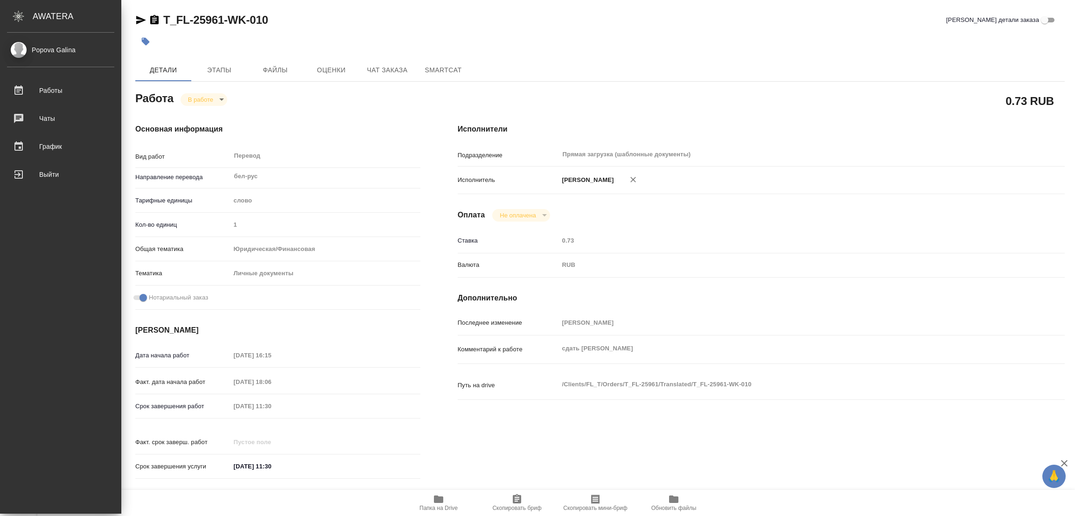
type textarea "x"
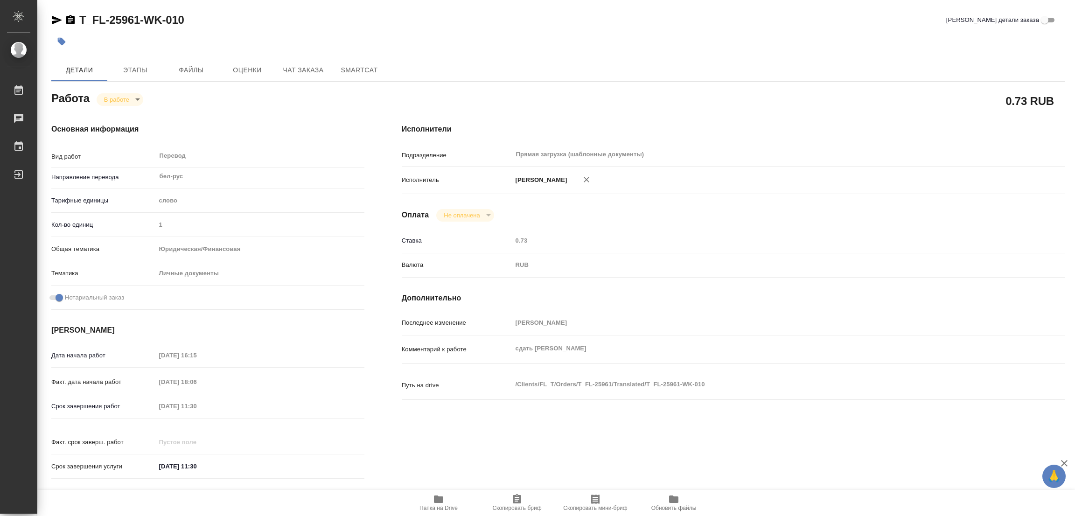
type textarea "x"
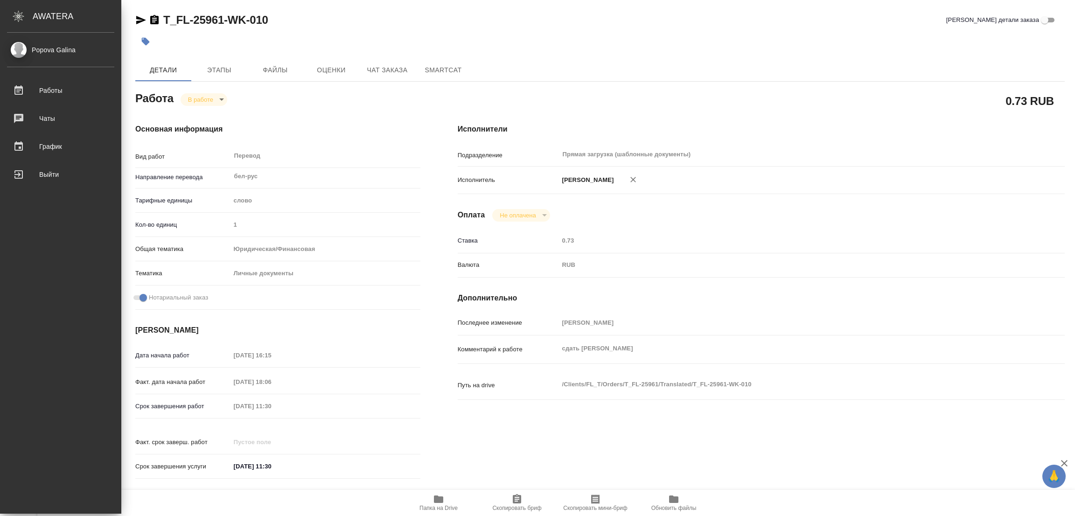
type textarea "x"
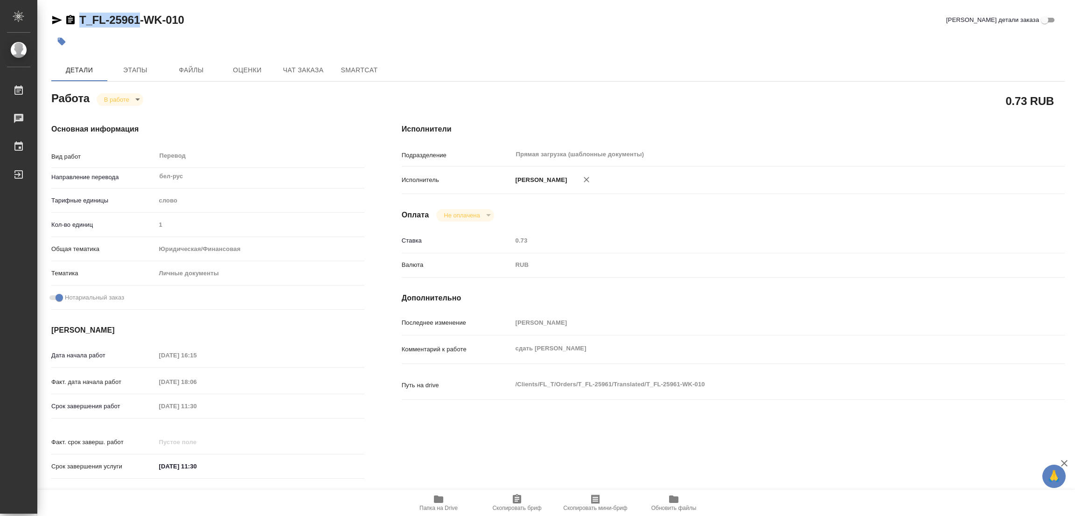
drag, startPoint x: 80, startPoint y: 12, endPoint x: 139, endPoint y: 23, distance: 59.8
click at [139, 23] on h2 "T_FL-25961-WK-010" at bounding box center [131, 20] width 105 height 15
copy link "T_FL-25961"
click at [516, 496] on icon "button" at bounding box center [516, 499] width 11 height 11
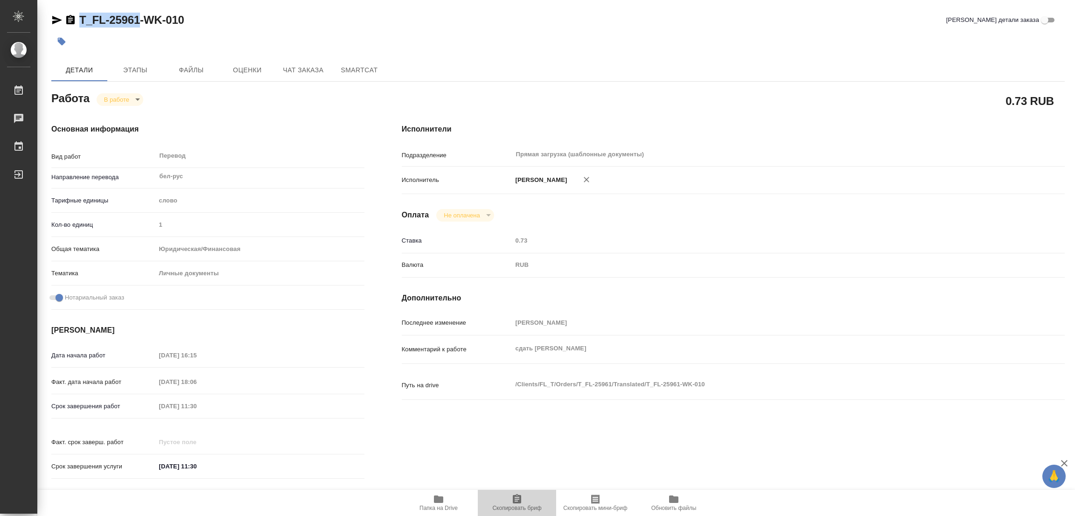
copy link "T_FL-25961"
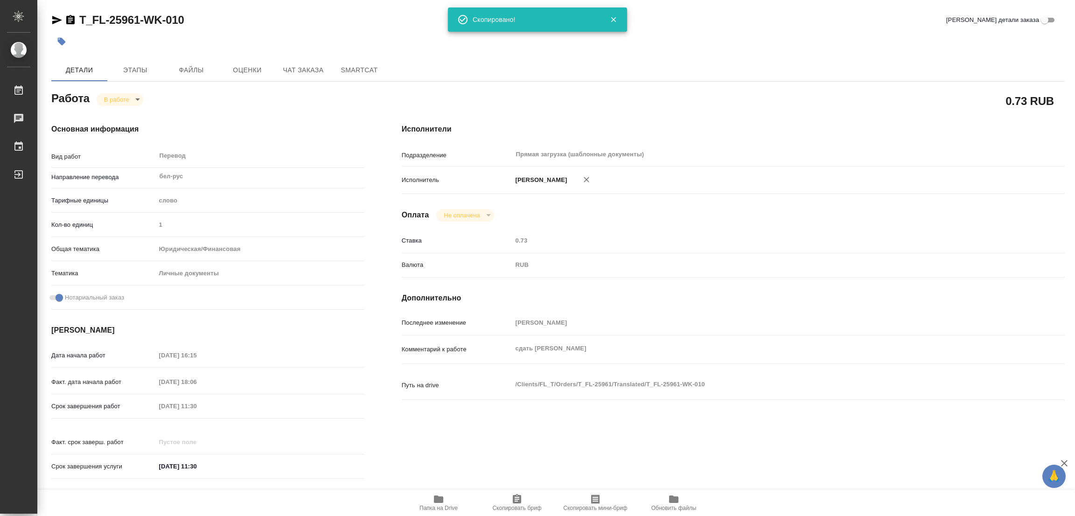
click at [705, 68] on div "Детали Этапы Файлы Оценки Чат заказа SmartCat" at bounding box center [557, 70] width 1013 height 22
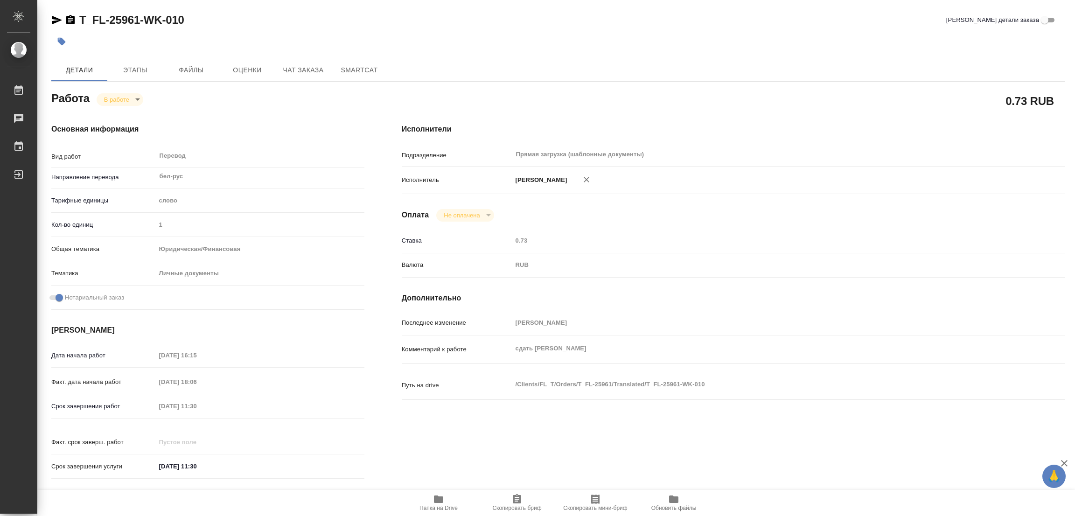
click at [131, 403] on div "Срок завершения работ 11.10.2025 11:30" at bounding box center [207, 406] width 313 height 16
click at [559, 335] on hr at bounding box center [733, 335] width 663 height 0
click at [703, 308] on div "Исполнители Подразделение Прямая загрузка (шаблонные документы) ​ Исполнитель П…" at bounding box center [733, 304] width 700 height 398
